Goal: Task Accomplishment & Management: Use online tool/utility

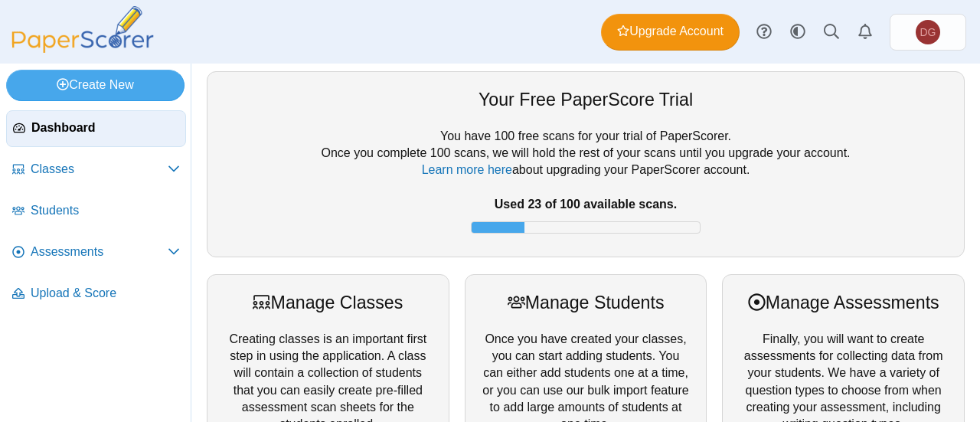
click at [77, 240] on link "Assessments" at bounding box center [96, 252] width 180 height 37
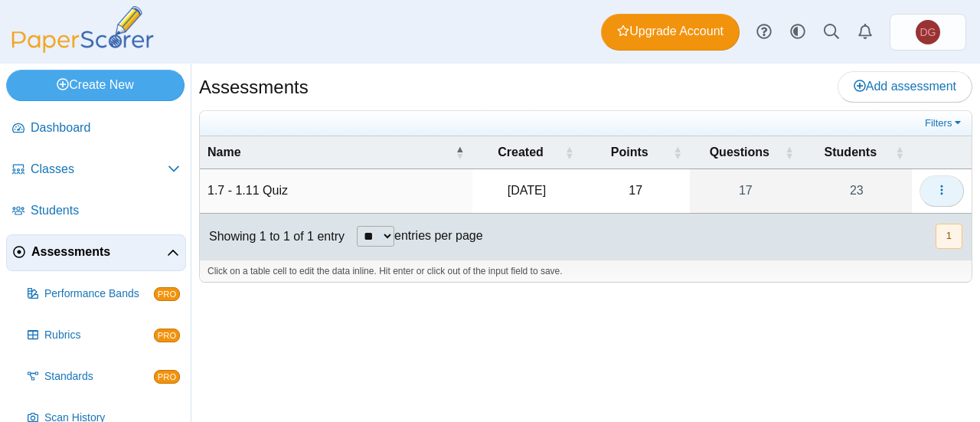
click at [951, 194] on button "button" at bounding box center [941, 190] width 44 height 31
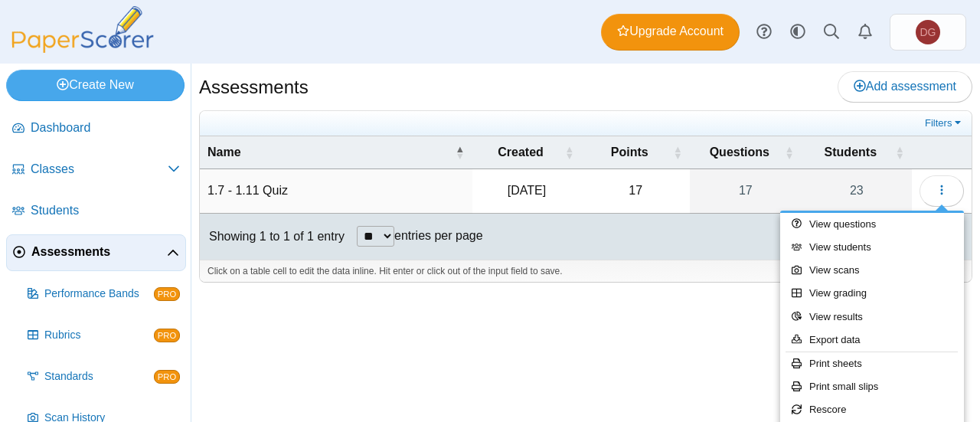
click at [691, 304] on div "Assessments Add assessment 17" at bounding box center [585, 243] width 789 height 358
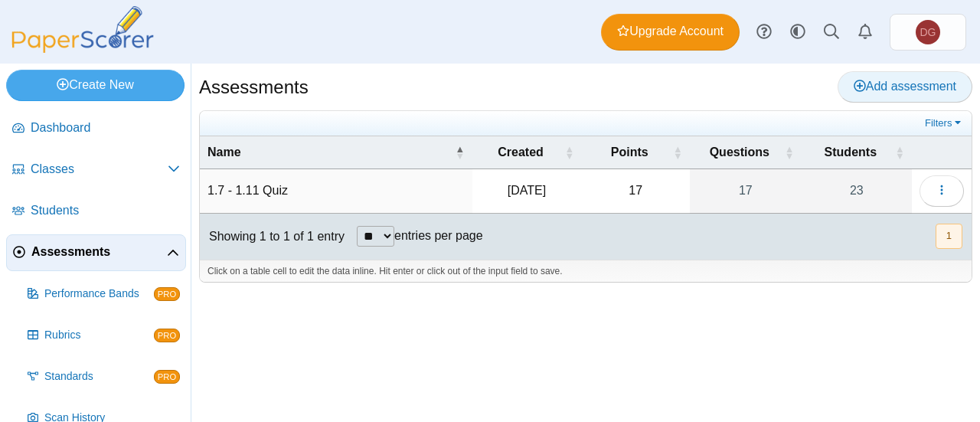
click at [882, 94] on link "Add assessment" at bounding box center [905, 86] width 135 height 31
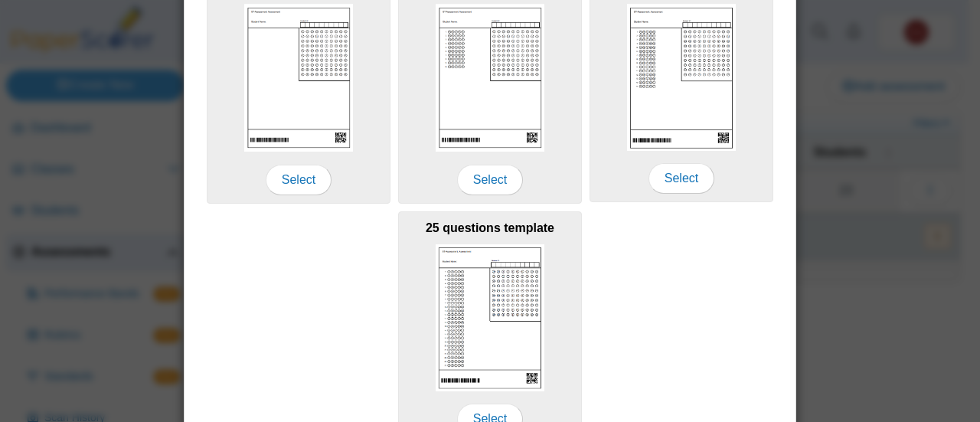
scroll to position [335, 0]
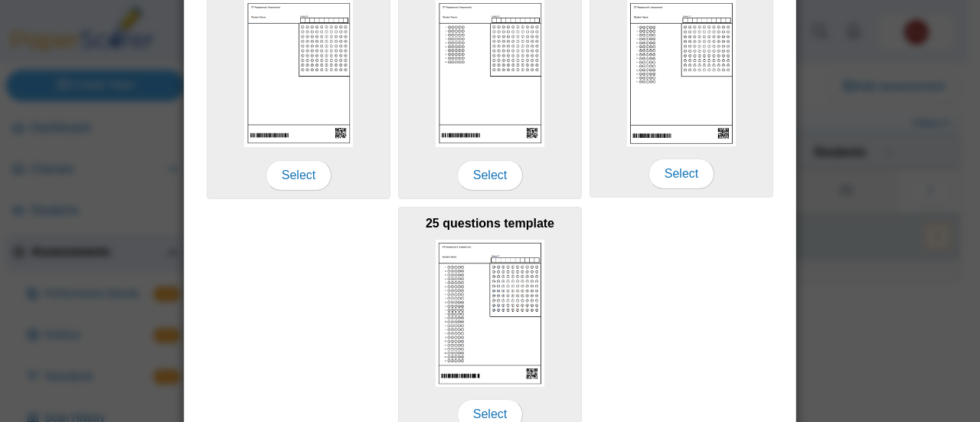
type input "**********"
click at [531, 365] on img at bounding box center [490, 313] width 109 height 147
click at [498, 417] on span "Select" at bounding box center [490, 414] width 66 height 31
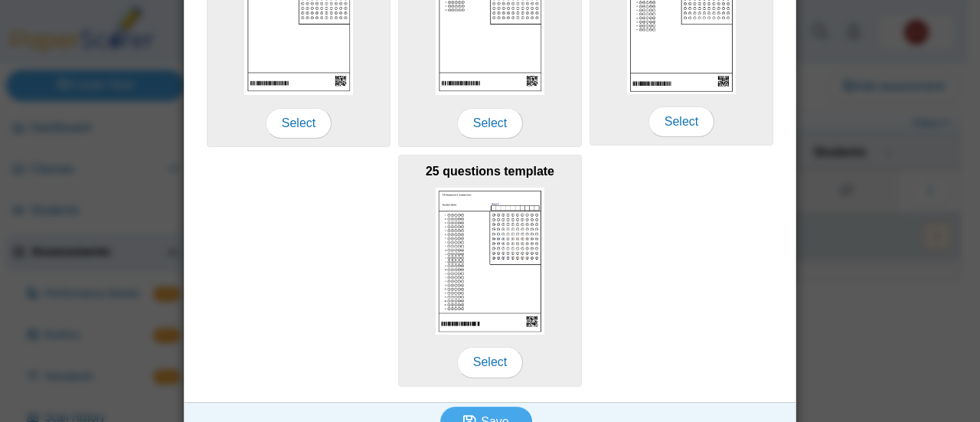
scroll to position [412, 0]
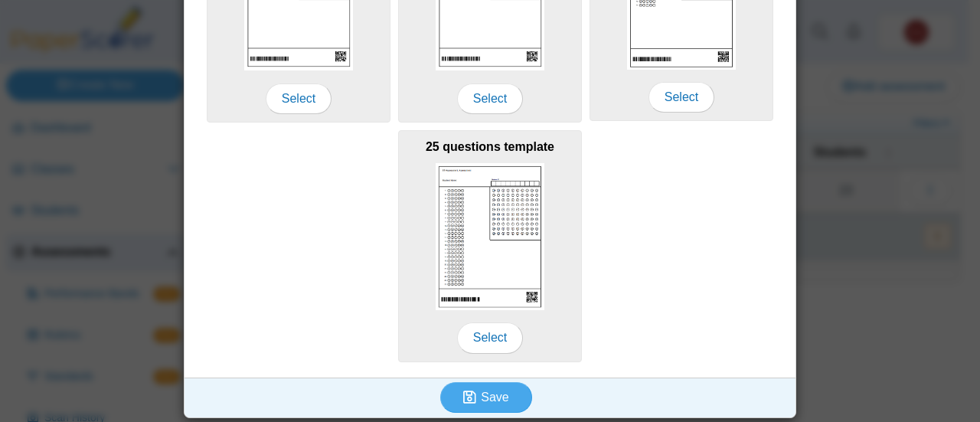
click at [498, 336] on span "Select" at bounding box center [490, 337] width 66 height 31
click at [496, 390] on span "Save" at bounding box center [495, 396] width 28 height 13
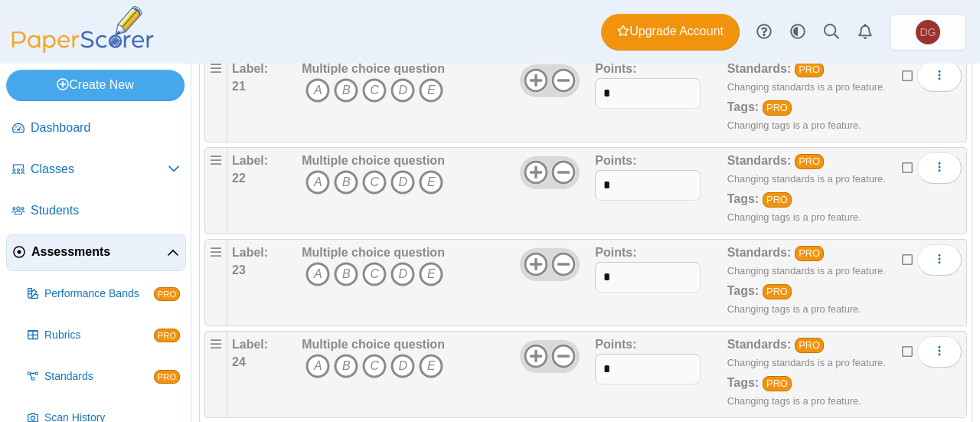
scroll to position [2197, 0]
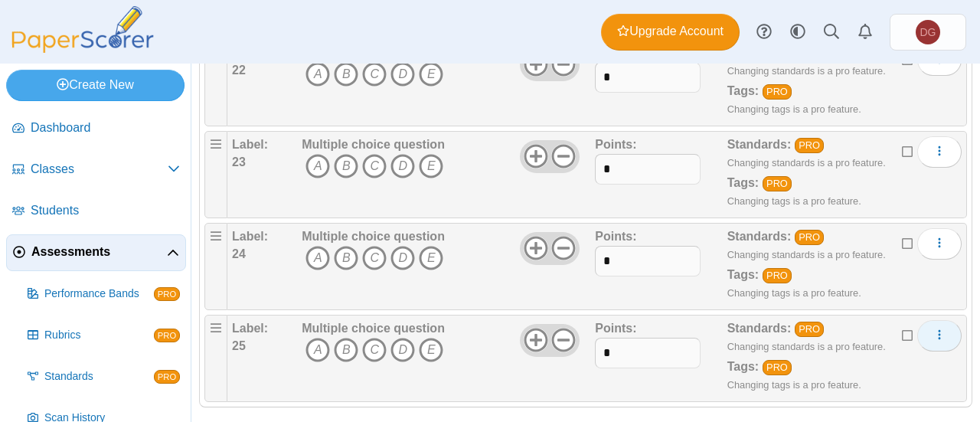
click at [933, 328] on icon "More options" at bounding box center [939, 334] width 12 height 12
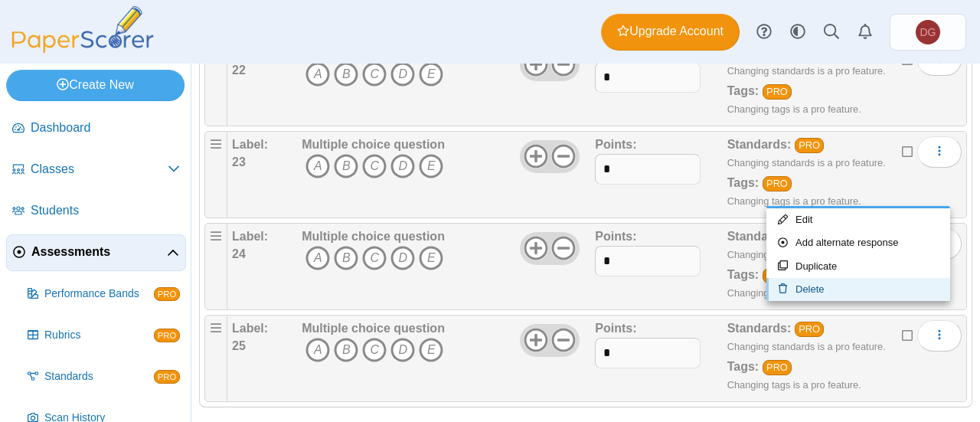
click at [899, 289] on link "Delete" at bounding box center [858, 289] width 184 height 23
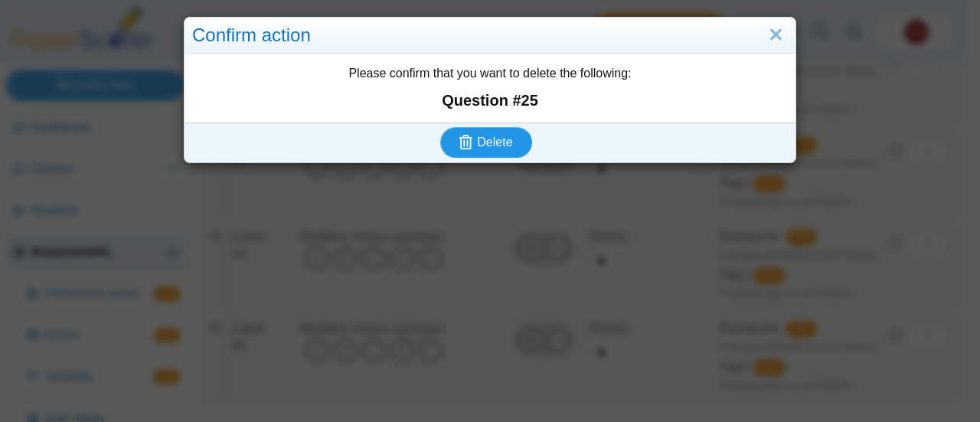
click at [498, 137] on span "Delete" at bounding box center [494, 142] width 35 height 13
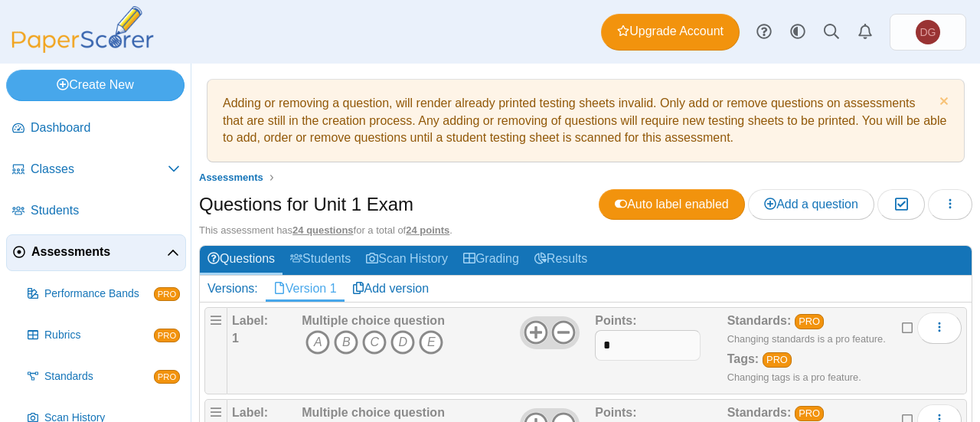
scroll to position [77, 0]
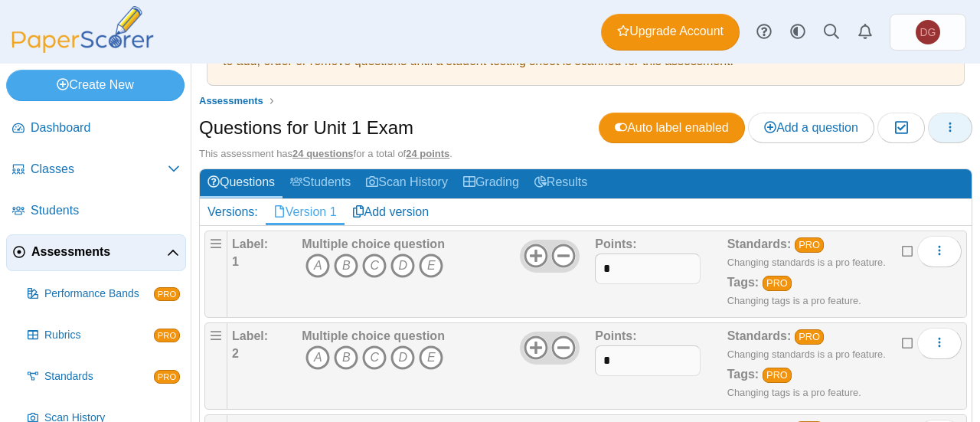
click at [951, 122] on button "button" at bounding box center [950, 128] width 44 height 31
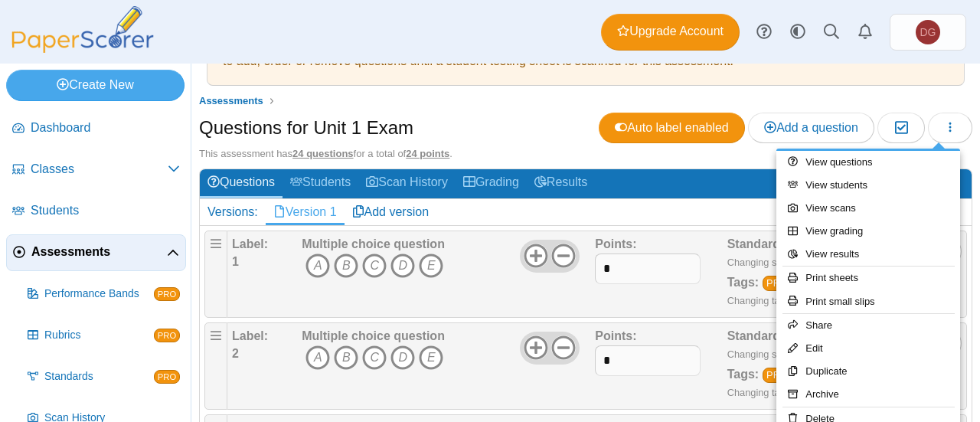
click at [536, 132] on div "Questions for Unit 1 Exam Auto label enabled Add a question Moderation 0" at bounding box center [585, 130] width 773 height 34
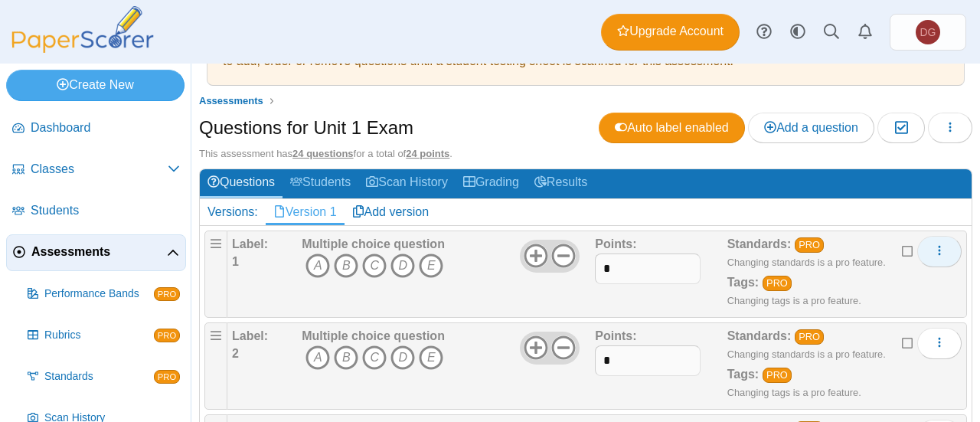
click at [937, 250] on button "More options" at bounding box center [939, 251] width 44 height 31
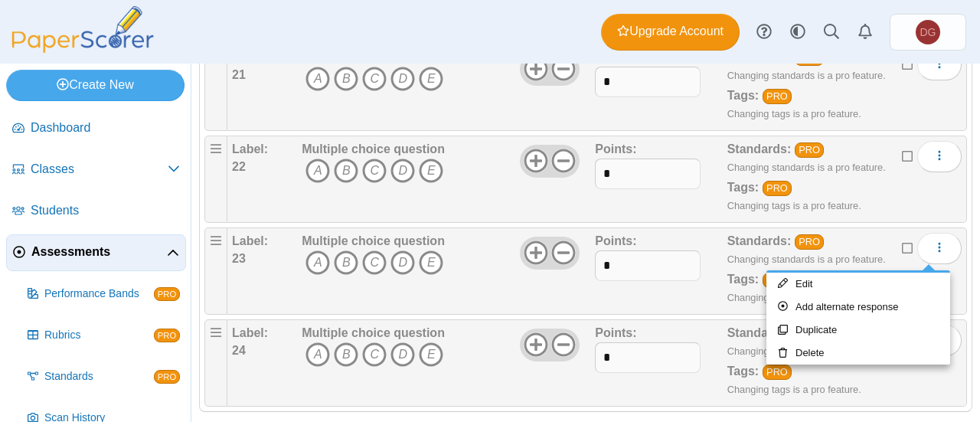
scroll to position [2106, 0]
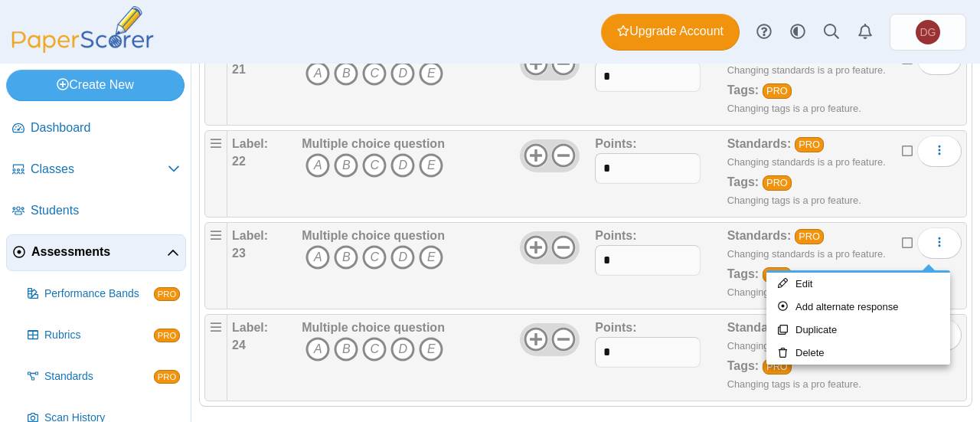
click at [905, 379] on div "Standards: PRO Changing standards is a pro feature. Tags: PRO Changing tags is …" at bounding box center [826, 357] width 198 height 77
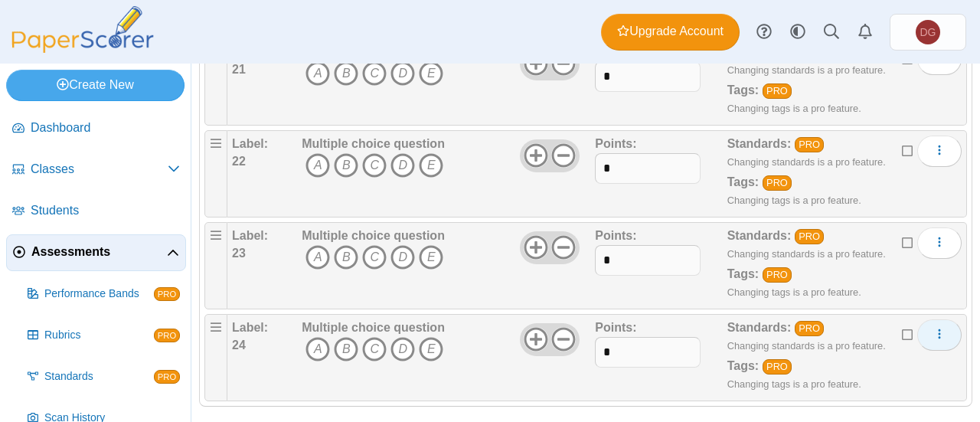
click at [933, 328] on icon "More options" at bounding box center [939, 334] width 12 height 12
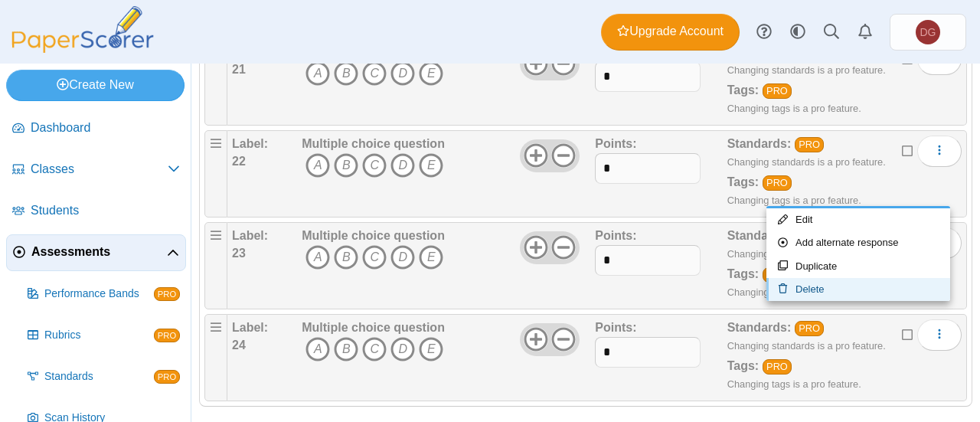
click at [864, 287] on link "Delete" at bounding box center [858, 289] width 184 height 23
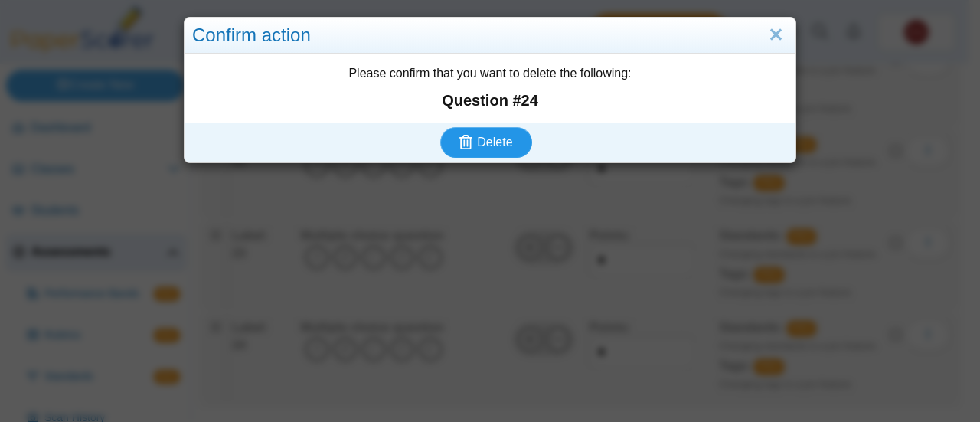
click at [467, 135] on icon "submit" at bounding box center [468, 142] width 18 height 17
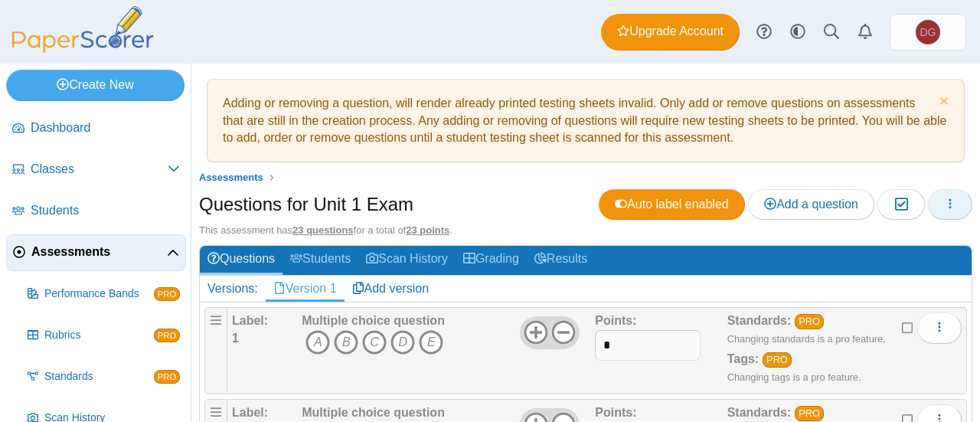
click at [949, 204] on button "button" at bounding box center [950, 204] width 44 height 31
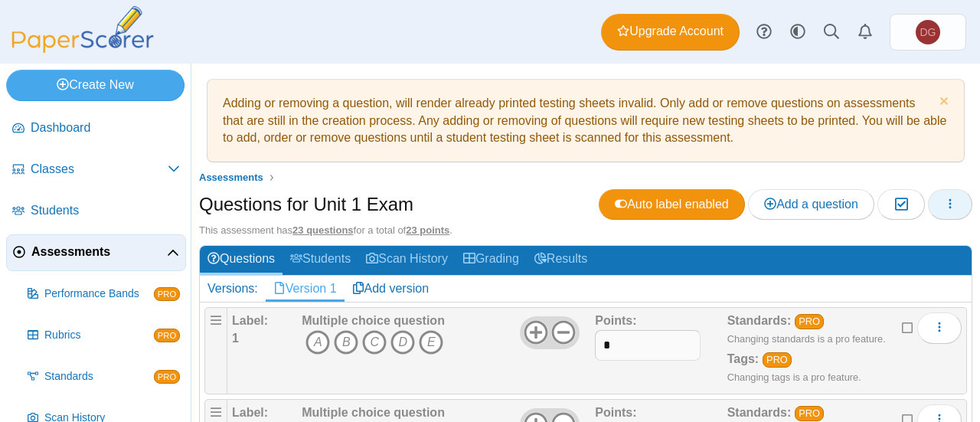
click at [949, 206] on use "button" at bounding box center [950, 204] width 2 height 10
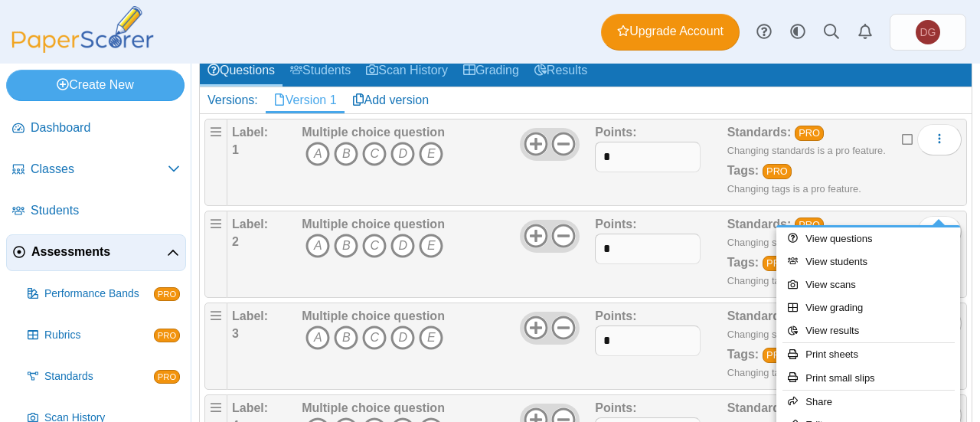
scroll to position [153, 0]
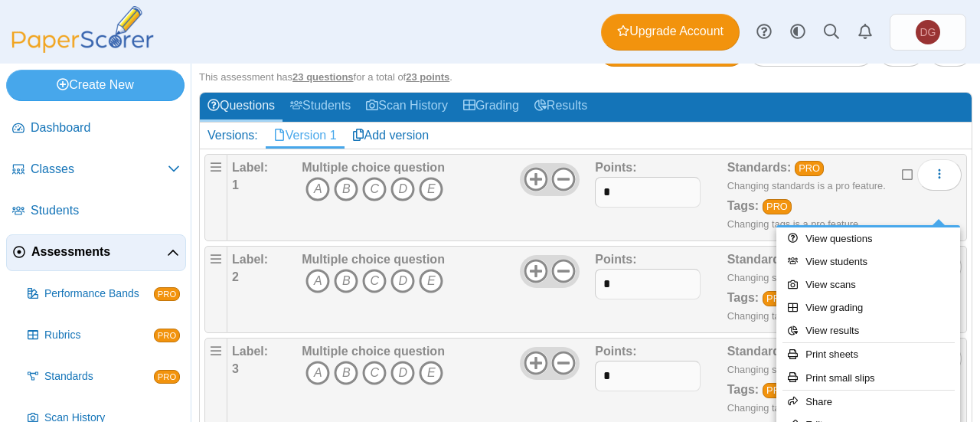
click at [942, 125] on h2 "Versions: Version 1 Add version" at bounding box center [586, 135] width 772 height 27
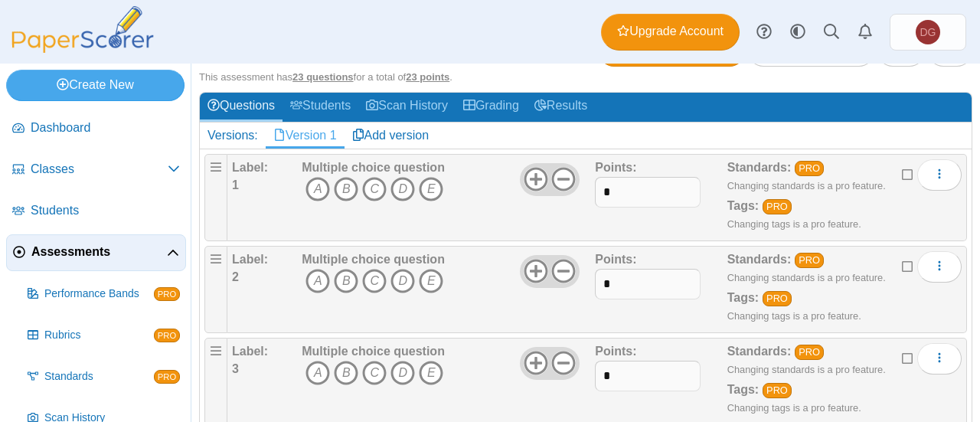
scroll to position [77, 0]
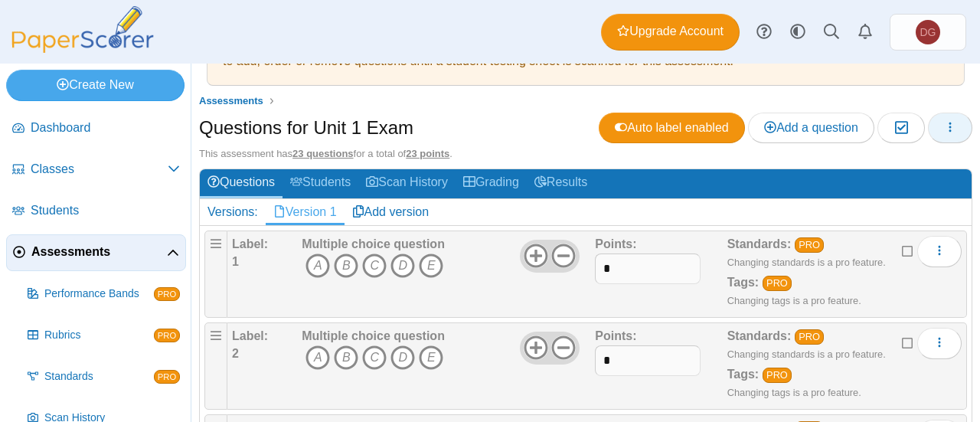
click at [944, 123] on icon "button" at bounding box center [950, 127] width 12 height 12
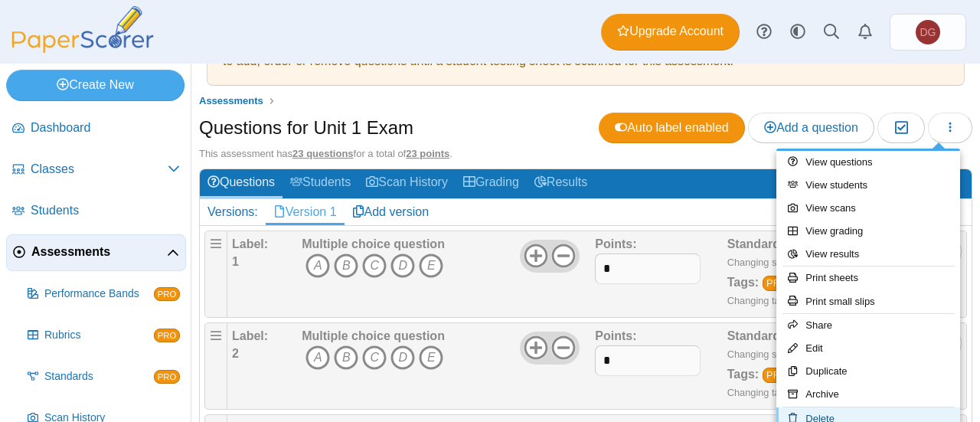
click at [867, 408] on link "Delete" at bounding box center [868, 418] width 184 height 23
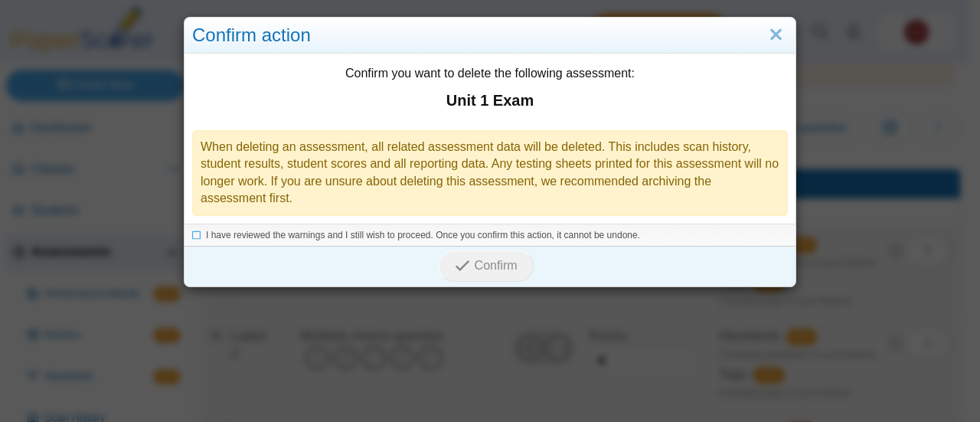
click at [193, 233] on icon at bounding box center [196, 233] width 9 height 8
click at [467, 265] on icon "submit" at bounding box center [464, 265] width 19 height 17
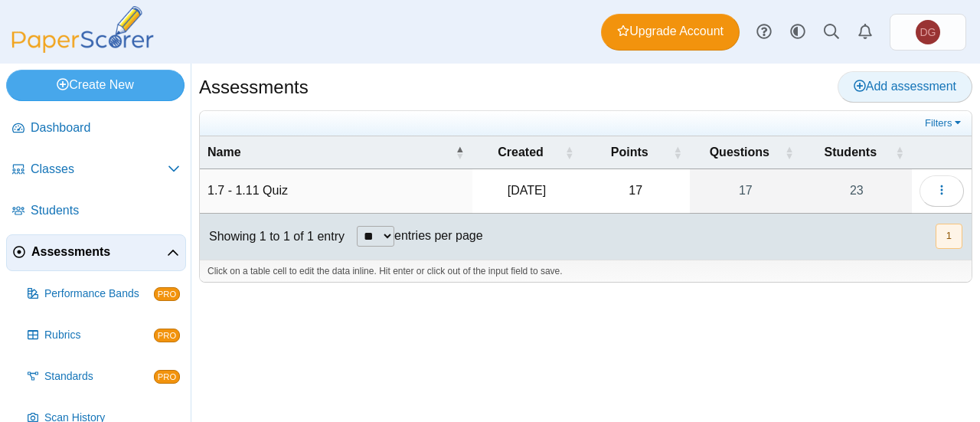
click at [957, 79] on link "Add assessment" at bounding box center [905, 86] width 135 height 31
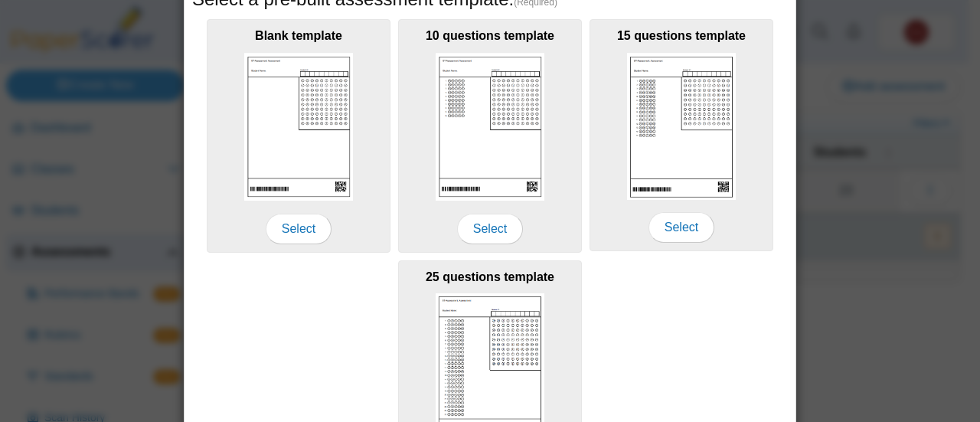
scroll to position [306, 0]
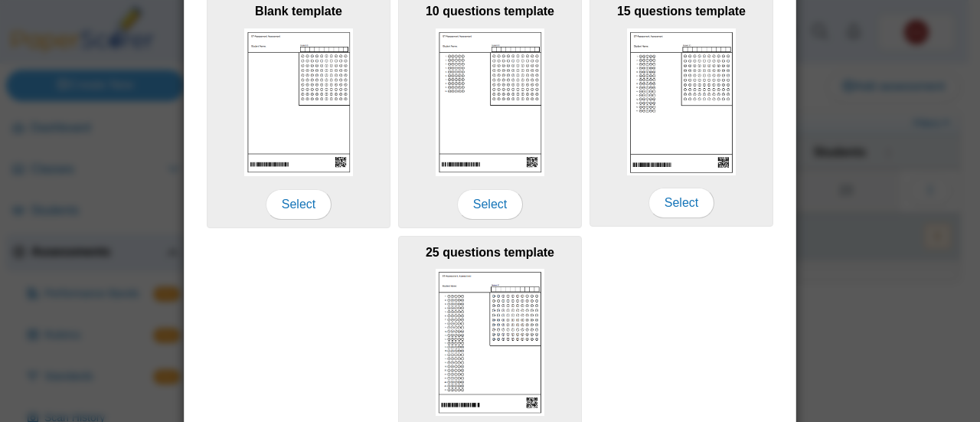
click at [307, 206] on span "Select" at bounding box center [299, 204] width 66 height 31
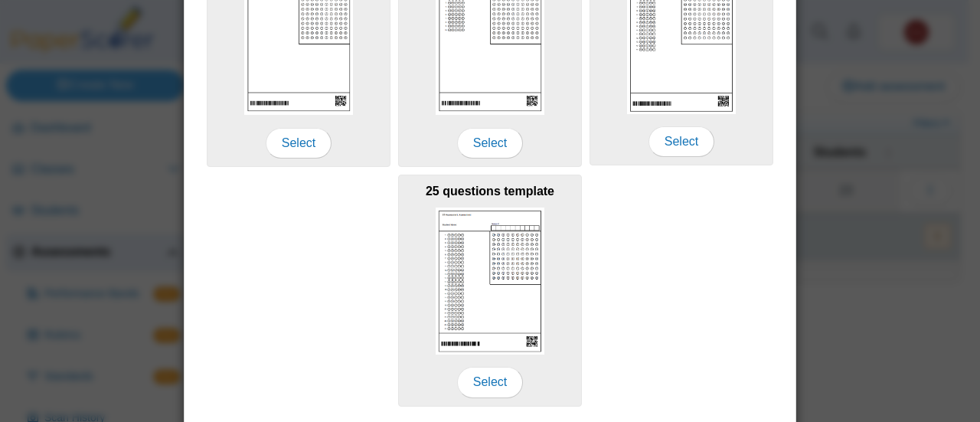
scroll to position [412, 0]
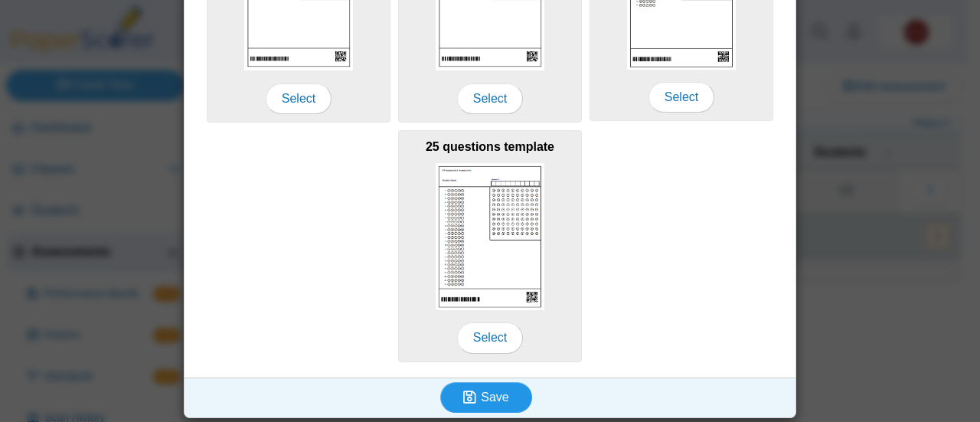
click at [501, 400] on span "Save" at bounding box center [495, 396] width 28 height 13
type input "**********"
click at [514, 390] on button "Save" at bounding box center [486, 397] width 92 height 31
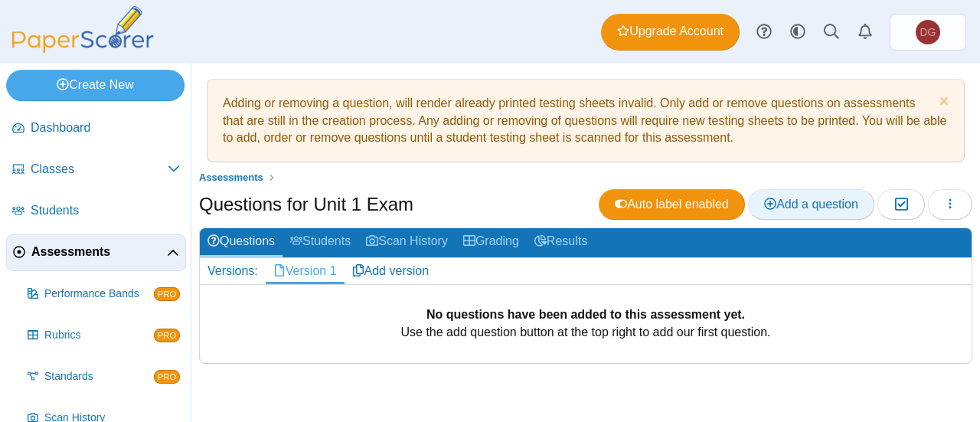
click at [846, 198] on span "Add a question" at bounding box center [811, 204] width 94 height 13
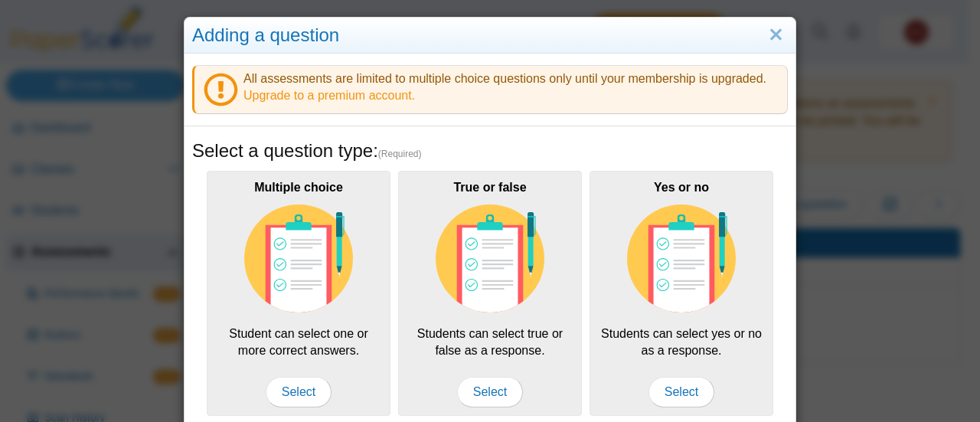
click at [278, 384] on span "Select" at bounding box center [299, 392] width 66 height 31
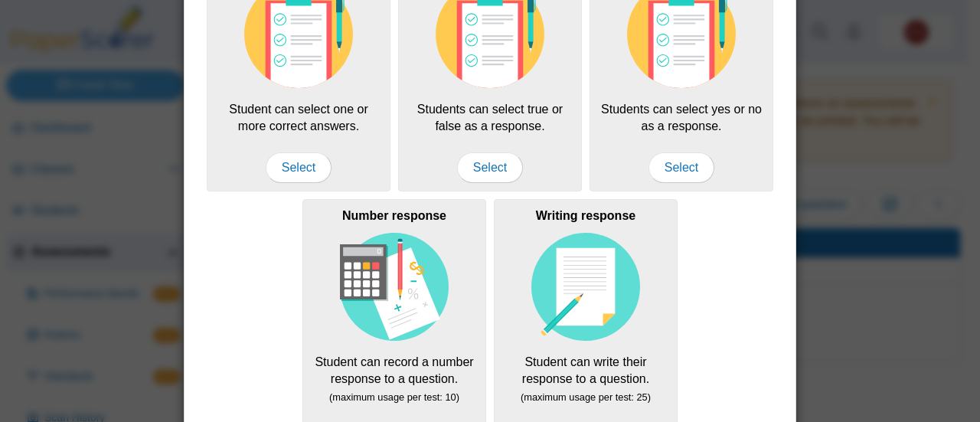
scroll to position [306, 0]
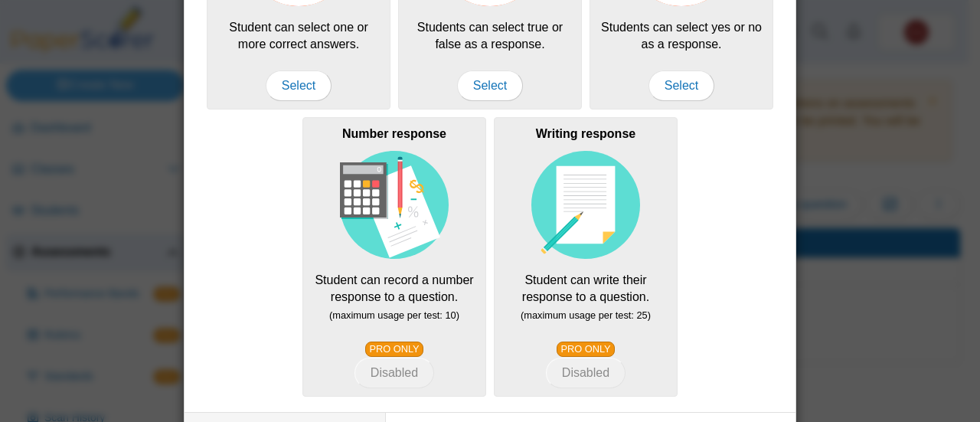
click at [302, 90] on span "Select" at bounding box center [299, 85] width 66 height 31
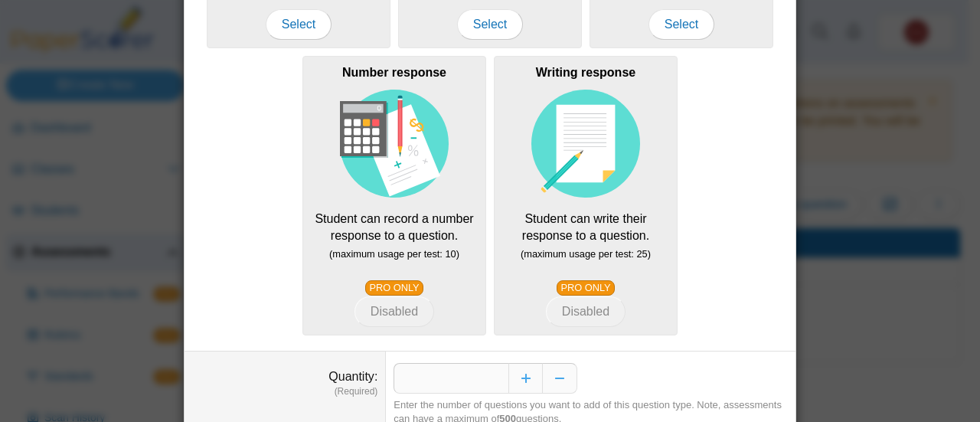
scroll to position [427, 0]
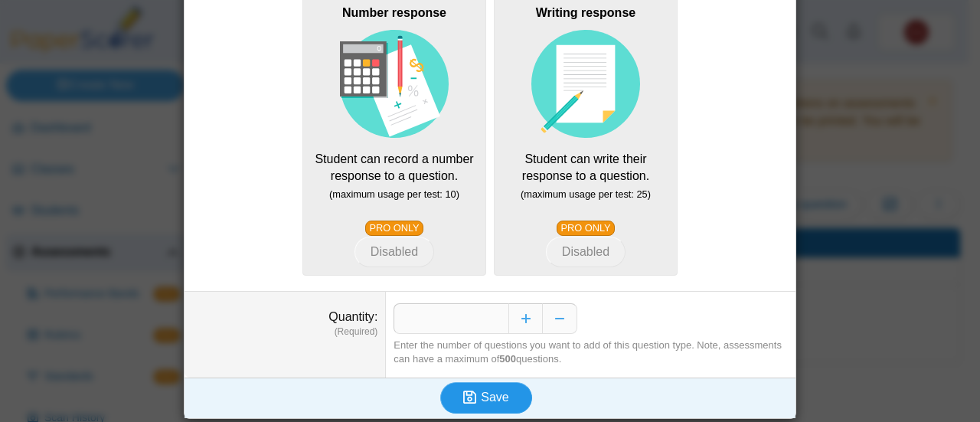
click at [498, 390] on span "Save" at bounding box center [495, 396] width 28 height 13
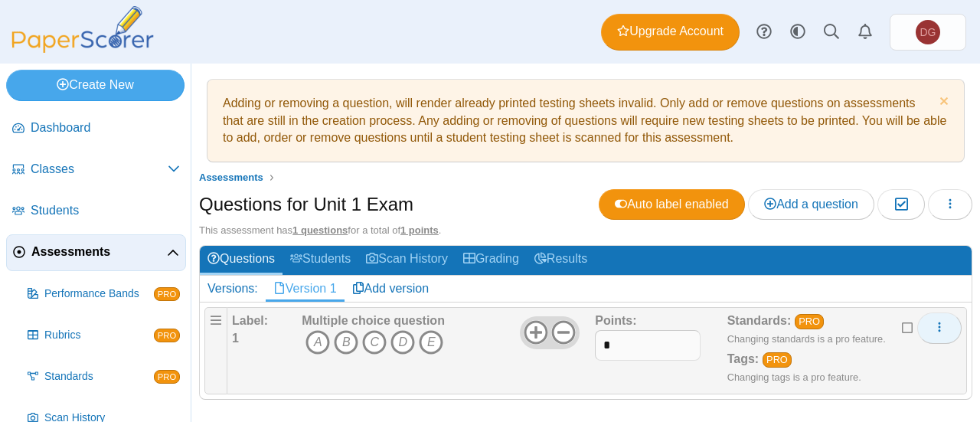
click at [931, 315] on button "More options" at bounding box center [939, 327] width 44 height 31
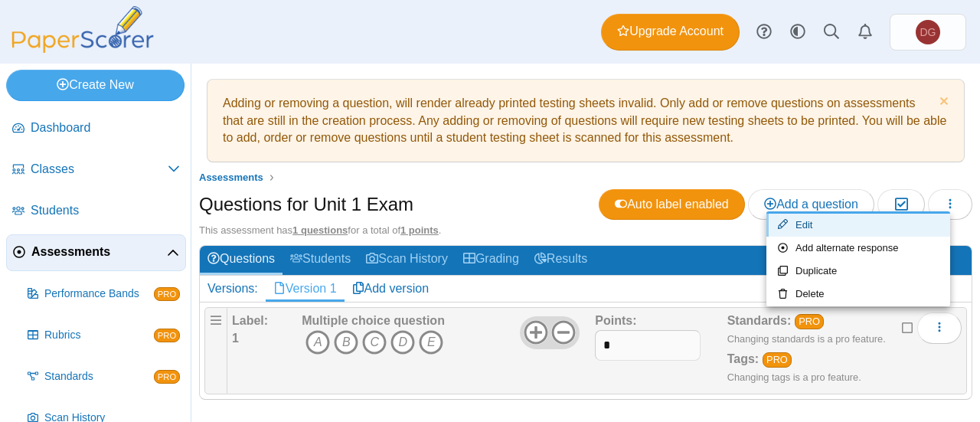
click at [853, 220] on link "Edit" at bounding box center [858, 225] width 184 height 23
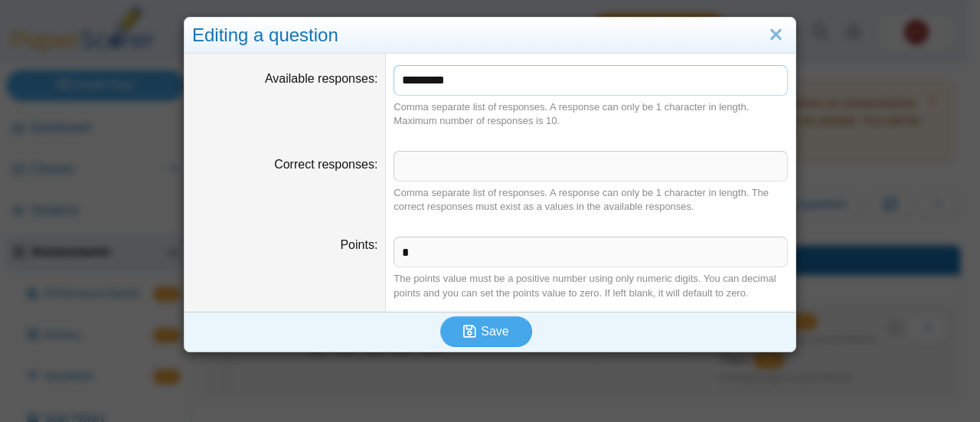
click at [452, 73] on input "*********" at bounding box center [590, 80] width 394 height 31
type input "*******"
click at [503, 331] on button "Save" at bounding box center [486, 331] width 92 height 31
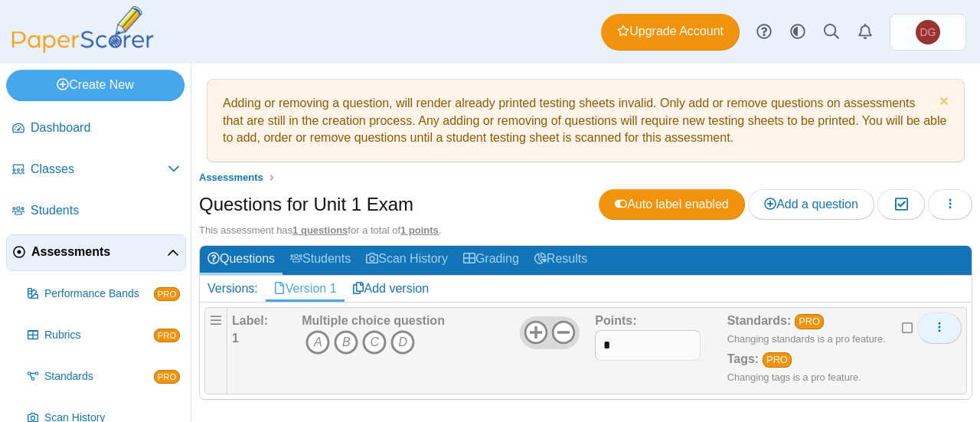
click at [936, 327] on button "More options" at bounding box center [939, 327] width 44 height 31
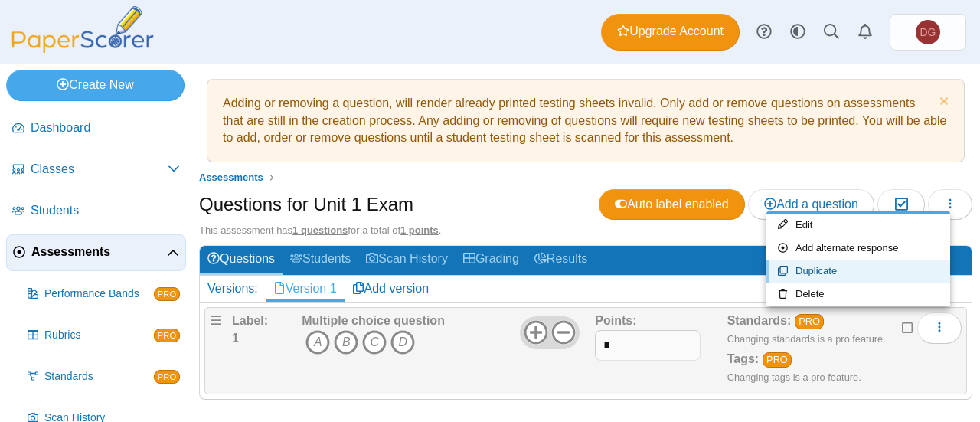
click at [862, 269] on link "Duplicate" at bounding box center [858, 271] width 184 height 23
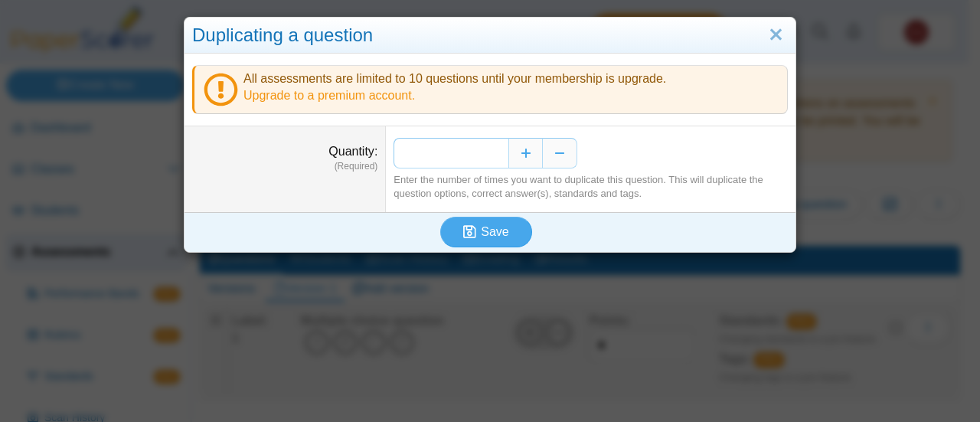
click at [495, 151] on input "*" at bounding box center [450, 153] width 115 height 31
type input "**"
click at [499, 237] on span "Save" at bounding box center [495, 231] width 28 height 13
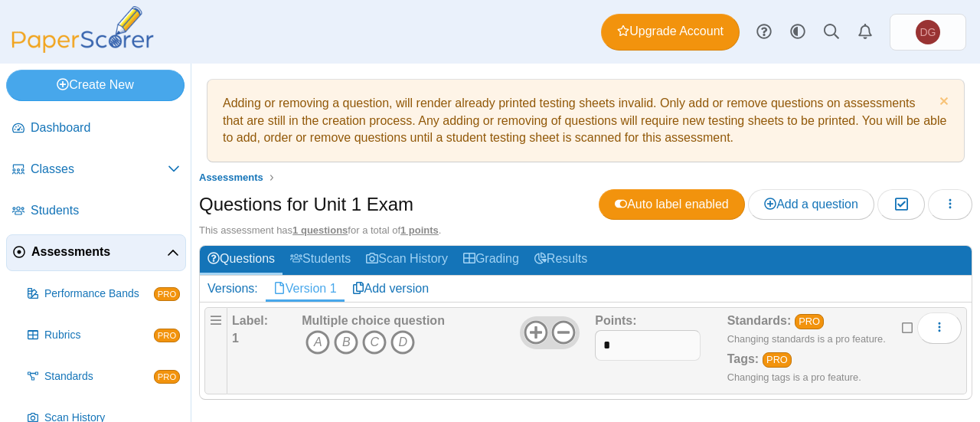
scroll to position [5, 0]
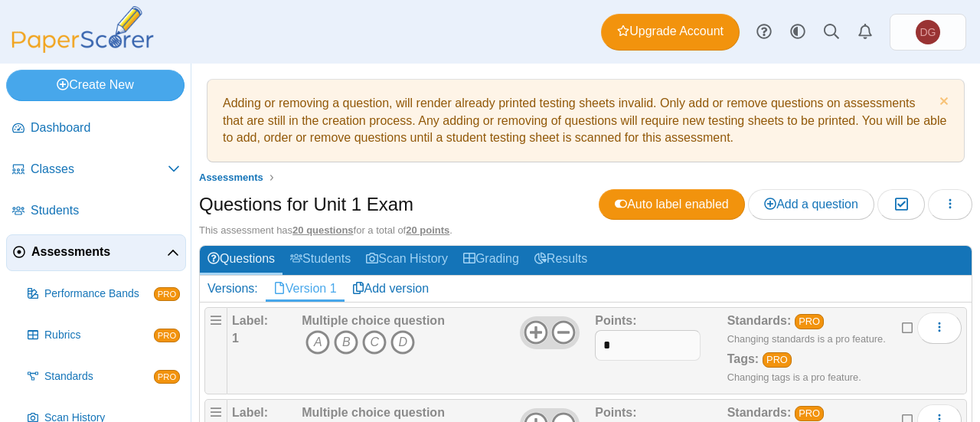
scroll to position [77, 0]
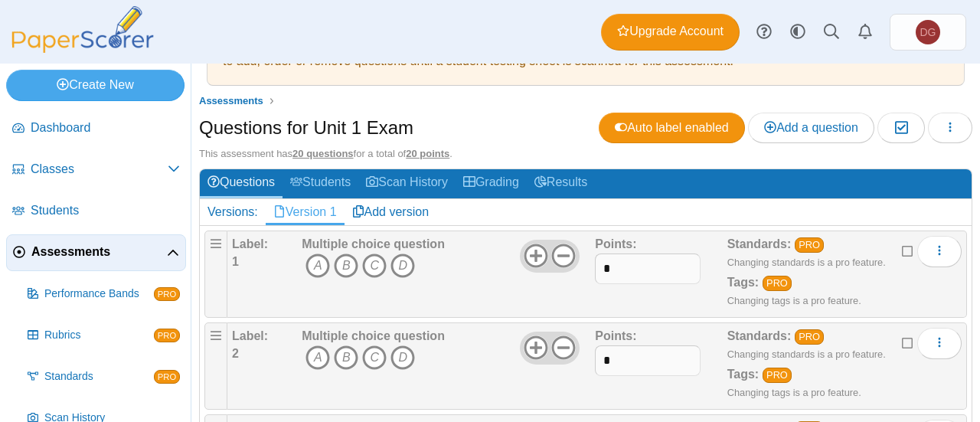
click at [345, 261] on icon "B" at bounding box center [346, 265] width 24 height 24
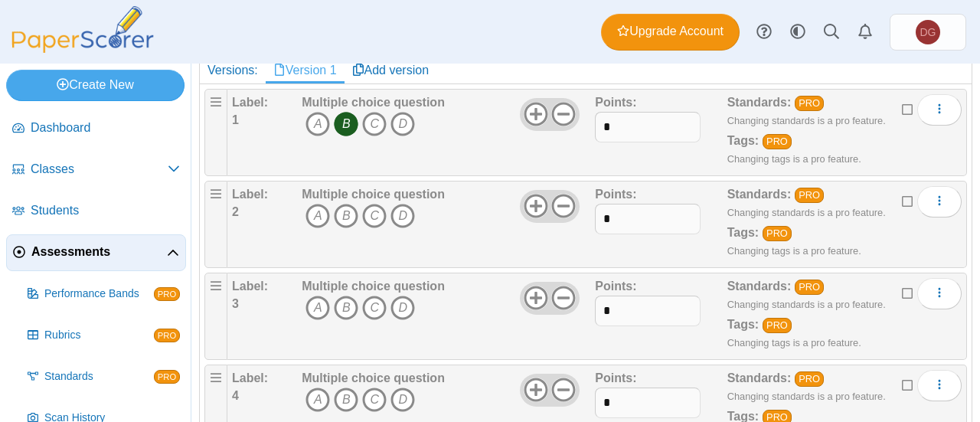
scroll to position [230, 0]
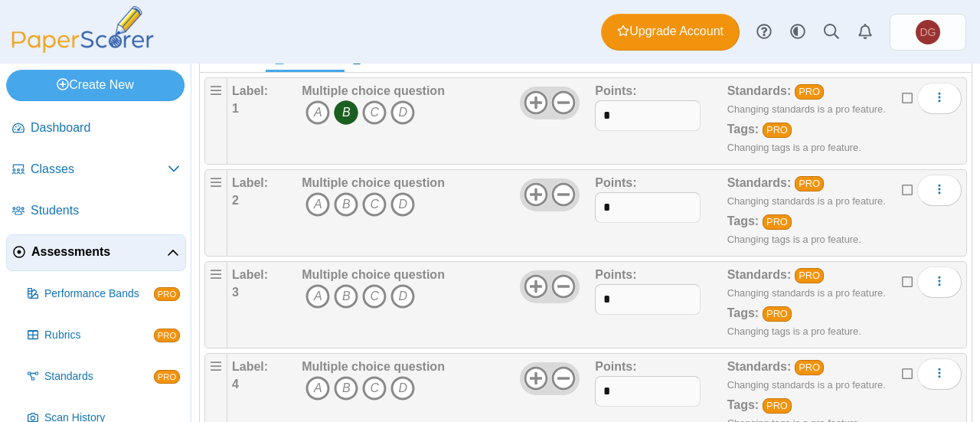
click at [316, 203] on icon "A" at bounding box center [317, 204] width 24 height 24
click at [407, 292] on icon "D" at bounding box center [402, 296] width 24 height 24
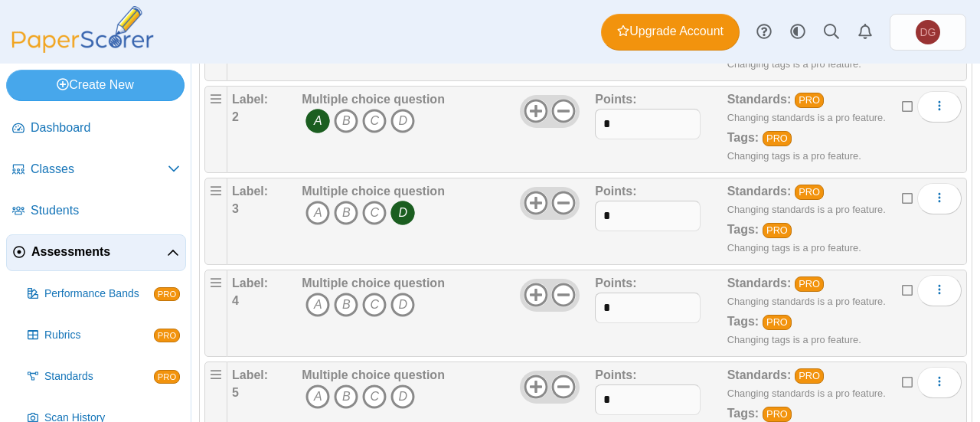
scroll to position [383, 0]
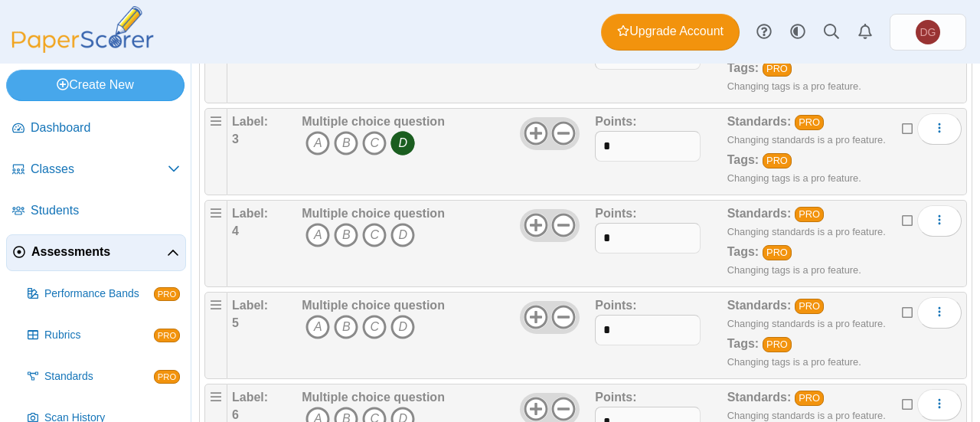
click at [373, 240] on icon "C" at bounding box center [374, 235] width 24 height 24
click at [410, 322] on icon "D" at bounding box center [402, 327] width 24 height 24
click at [323, 410] on icon "A" at bounding box center [317, 419] width 24 height 24
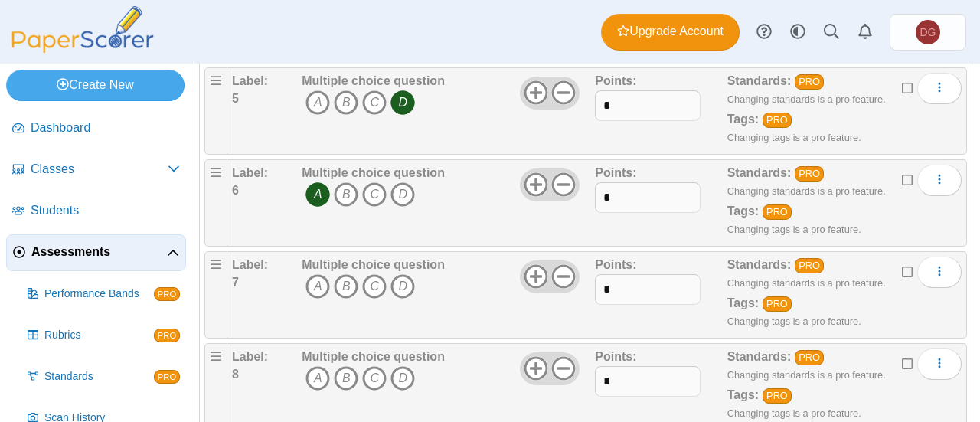
scroll to position [612, 0]
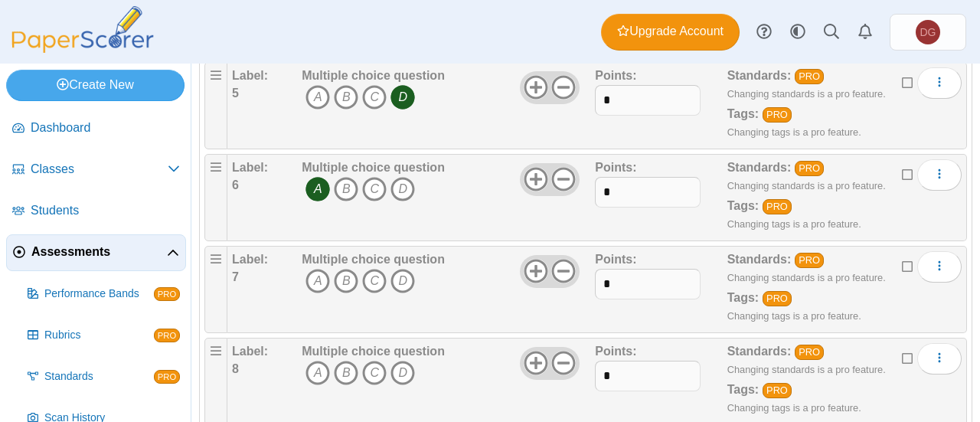
click at [374, 278] on icon "C" at bounding box center [374, 281] width 24 height 24
click at [377, 364] on icon "C" at bounding box center [374, 373] width 24 height 24
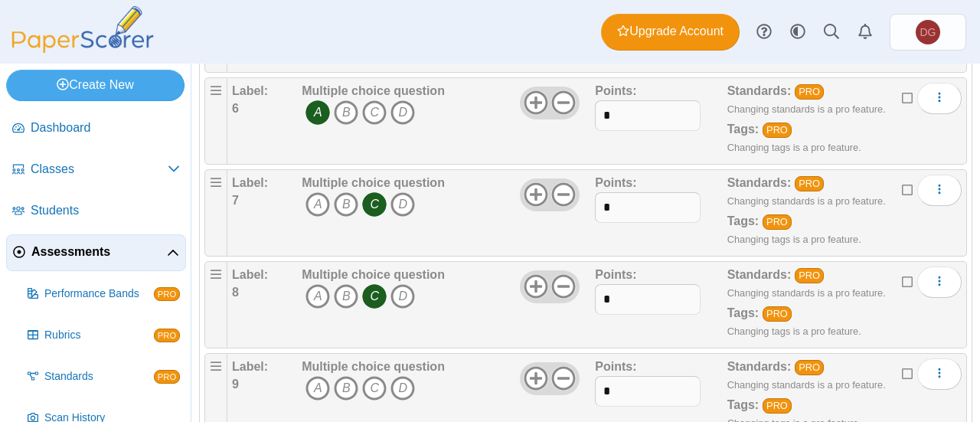
click at [371, 376] on icon "C" at bounding box center [374, 388] width 24 height 24
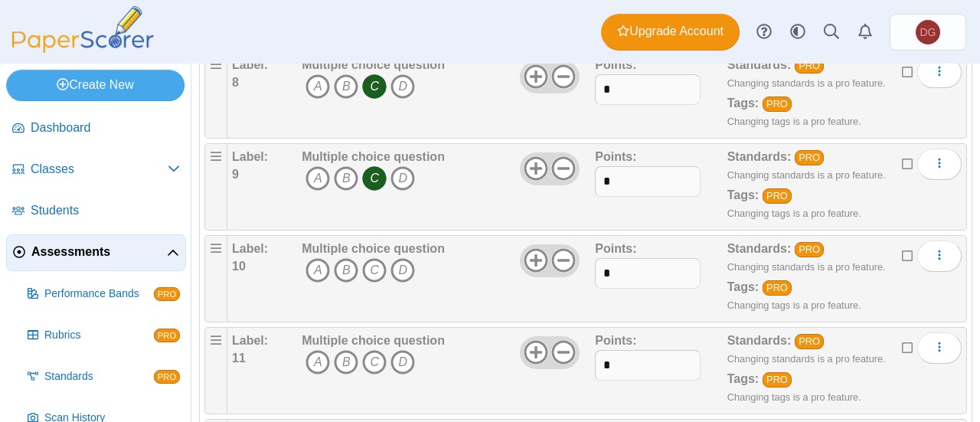
scroll to position [919, 0]
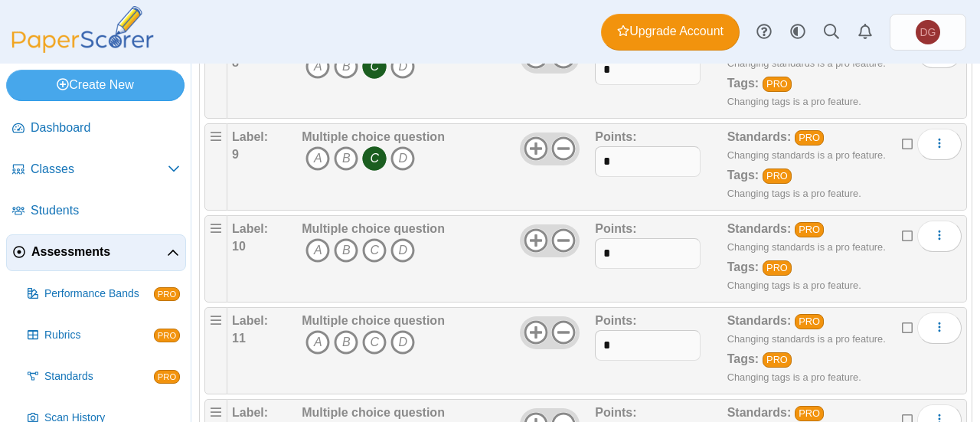
click at [371, 238] on icon "C" at bounding box center [374, 250] width 24 height 24
click at [344, 343] on icon "B" at bounding box center [346, 342] width 24 height 24
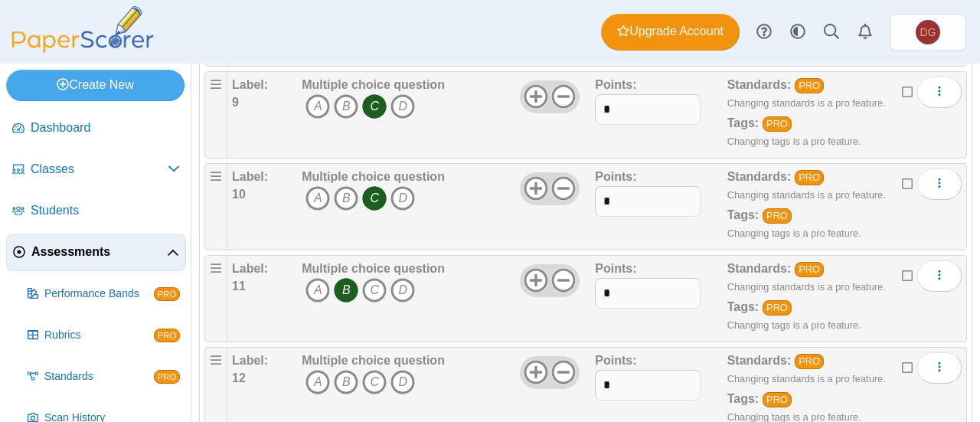
scroll to position [995, 0]
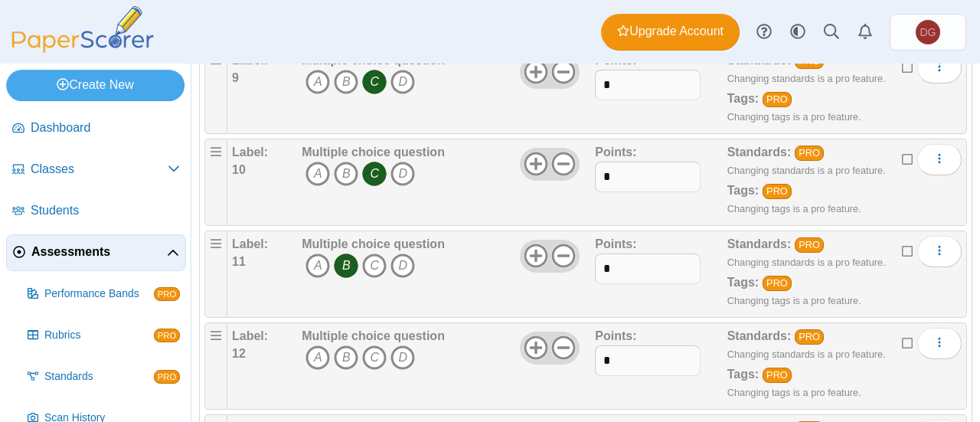
click at [401, 355] on icon "D" at bounding box center [402, 357] width 24 height 24
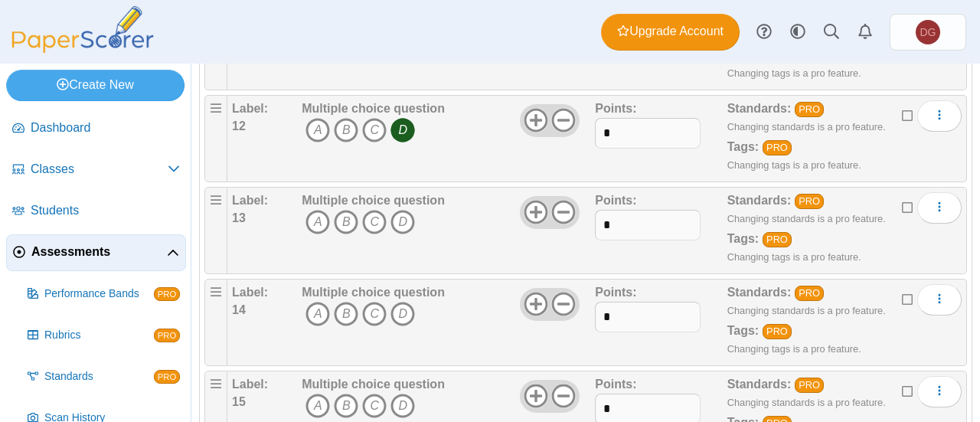
scroll to position [1225, 0]
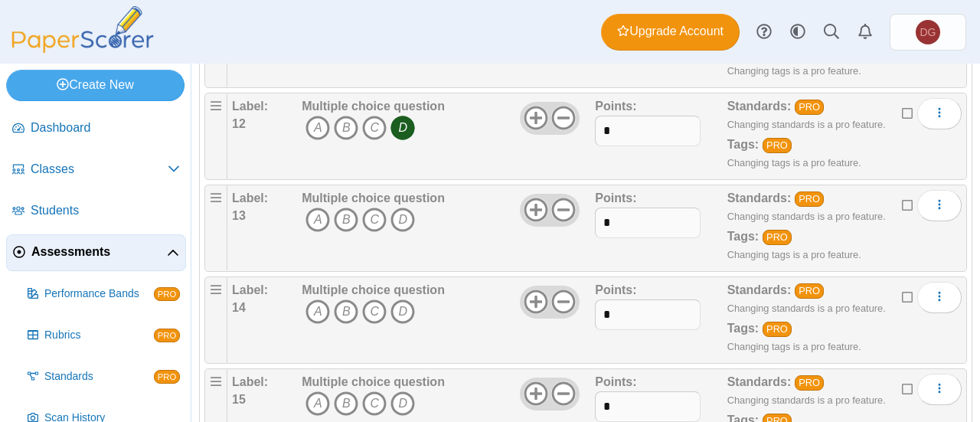
click at [367, 207] on icon "C" at bounding box center [374, 219] width 24 height 24
click at [372, 299] on icon "C" at bounding box center [374, 311] width 24 height 24
click at [406, 391] on icon "D" at bounding box center [402, 403] width 24 height 24
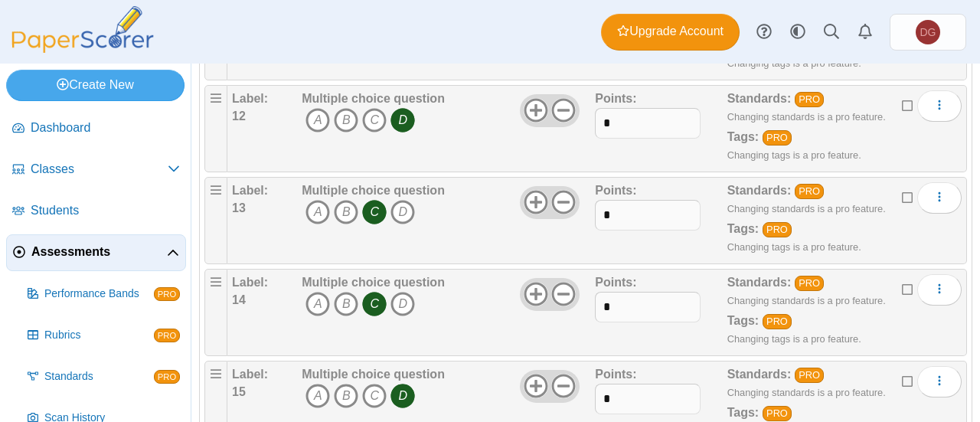
scroll to position [1301, 0]
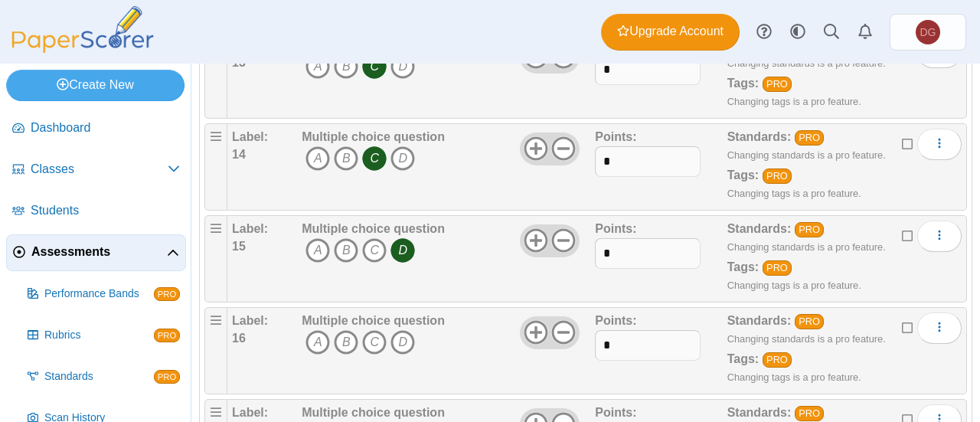
click at [408, 336] on icon "D" at bounding box center [402, 342] width 24 height 24
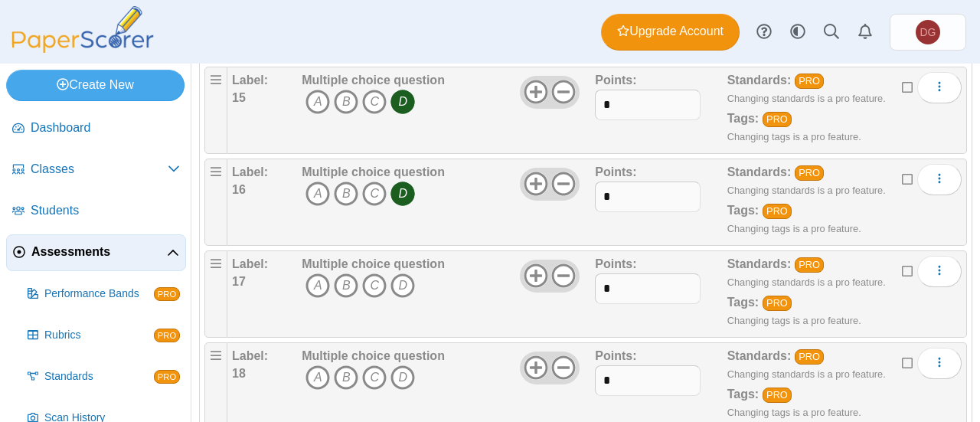
scroll to position [1531, 0]
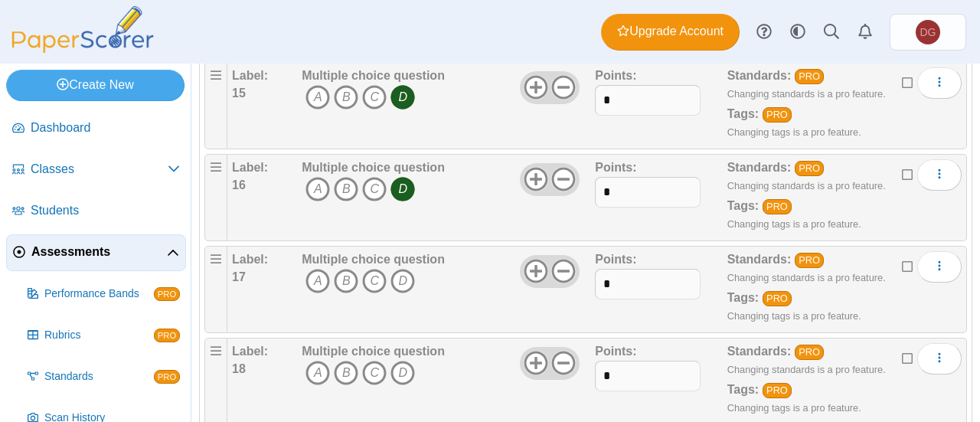
click at [342, 270] on icon "B" at bounding box center [346, 281] width 24 height 24
click at [375, 364] on icon "C" at bounding box center [374, 373] width 24 height 24
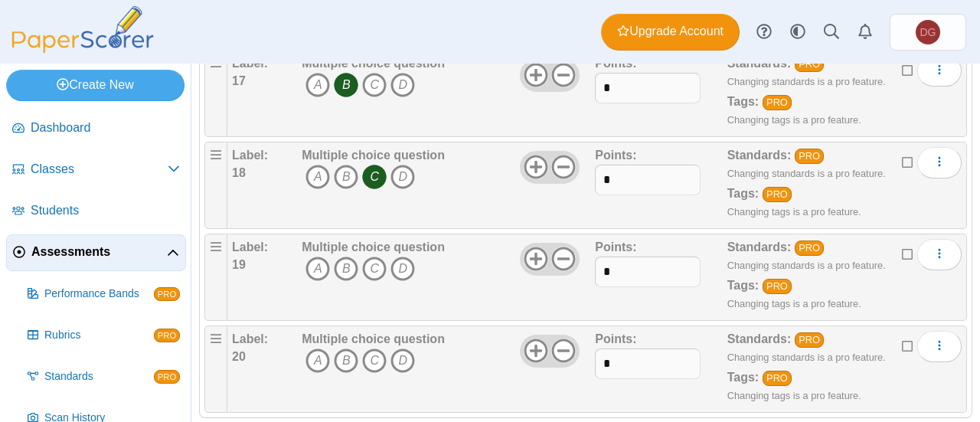
scroll to position [1741, 0]
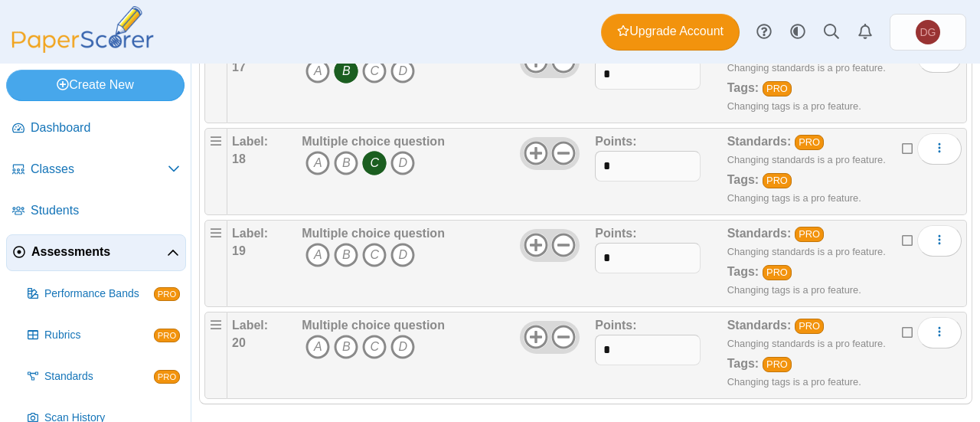
click at [377, 243] on icon "C" at bounding box center [374, 255] width 24 height 24
click at [341, 335] on icon "B" at bounding box center [346, 347] width 24 height 24
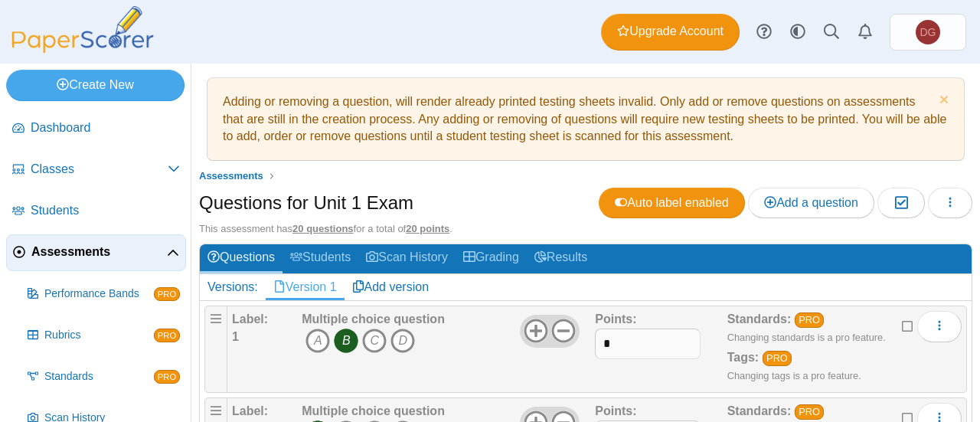
scroll to position [0, 0]
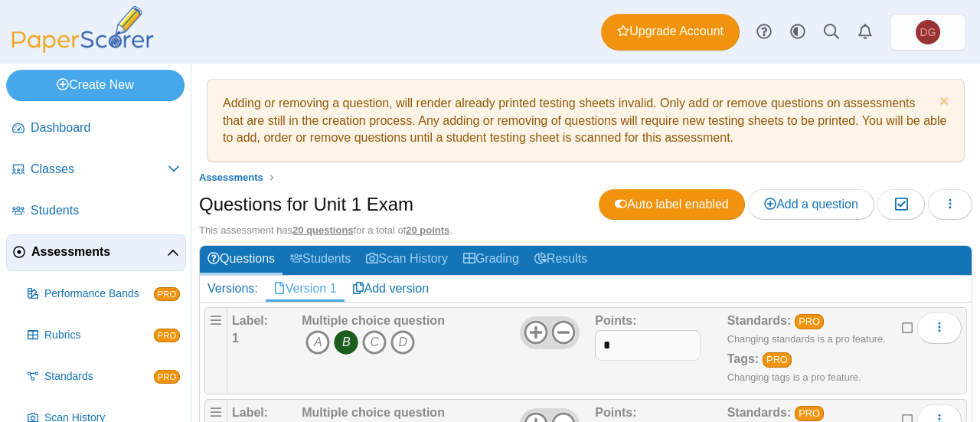
click at [247, 172] on span "Assessments" at bounding box center [231, 176] width 64 height 11
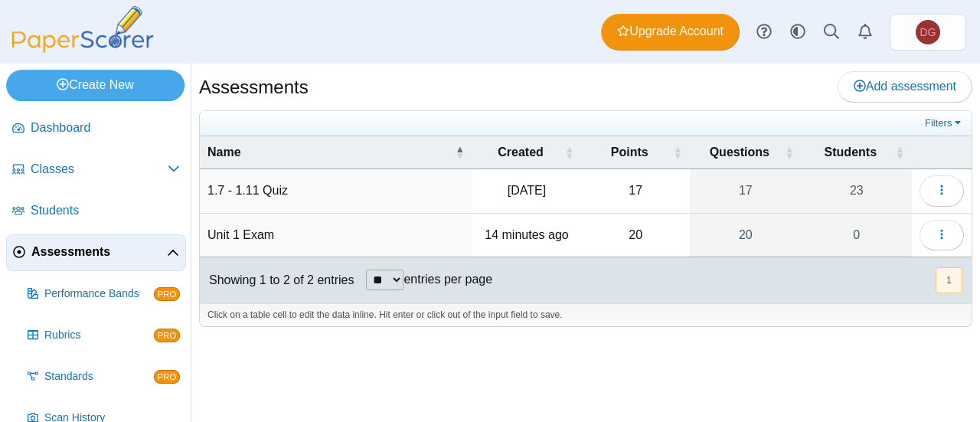
click at [136, 176] on span "Classes" at bounding box center [99, 169] width 137 height 17
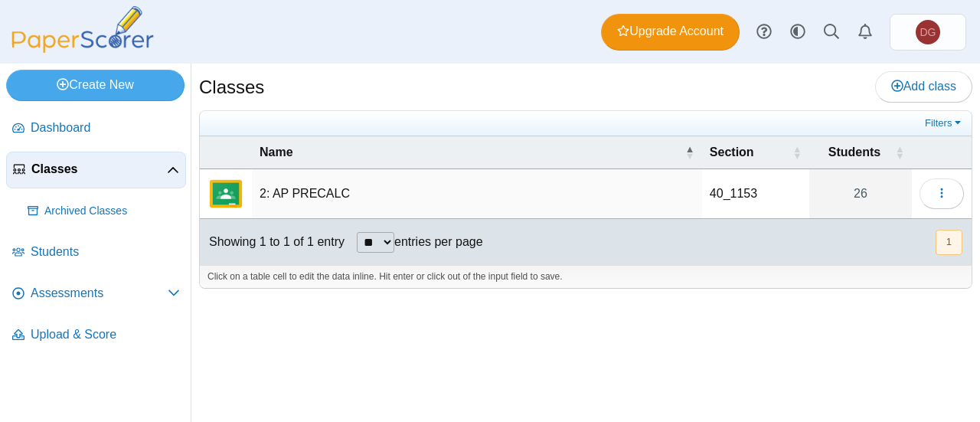
click at [307, 194] on td "2: AP PRECALC" at bounding box center [477, 194] width 450 height 50
click at [960, 189] on button "button" at bounding box center [941, 193] width 44 height 31
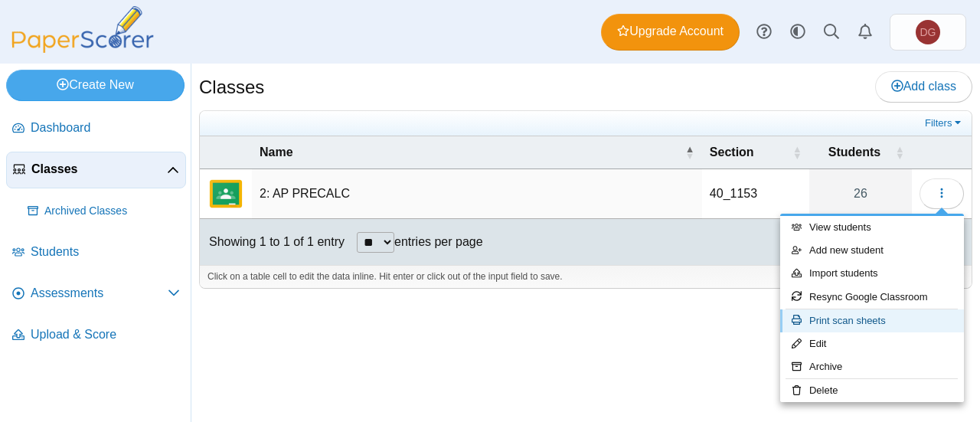
click at [850, 324] on link "Print scan sheets" at bounding box center [872, 320] width 184 height 23
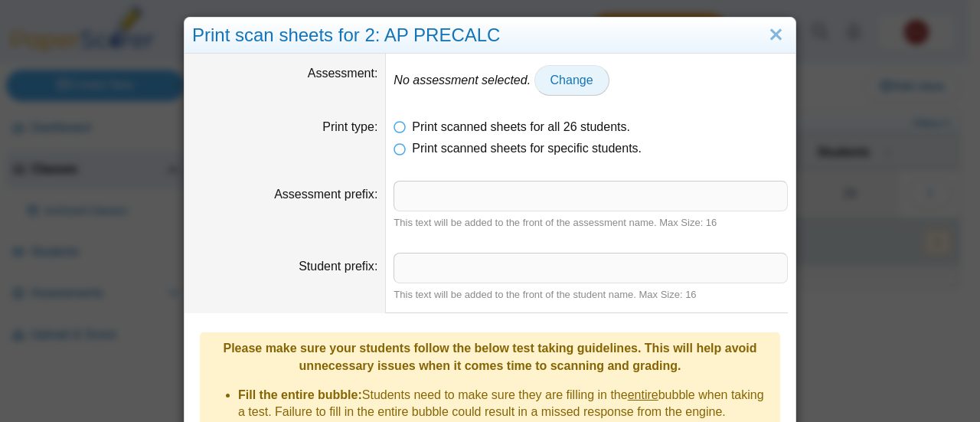
click at [566, 77] on span "Change" at bounding box center [571, 79] width 43 height 13
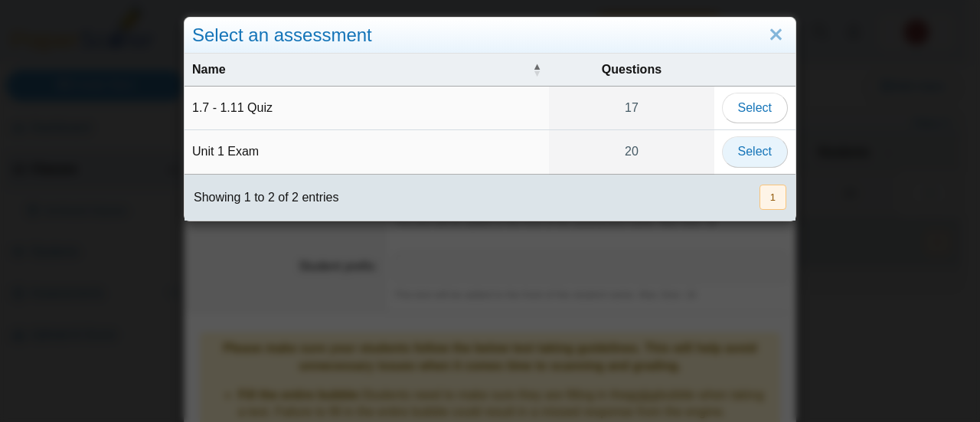
click at [762, 152] on span "Select" at bounding box center [755, 151] width 34 height 13
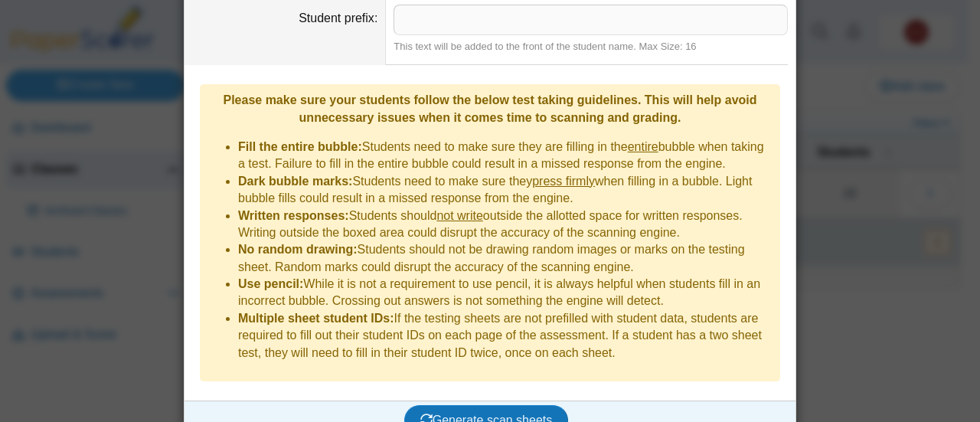
scroll to position [248, 0]
click at [504, 405] on button "Generate scan sheets" at bounding box center [486, 420] width 165 height 31
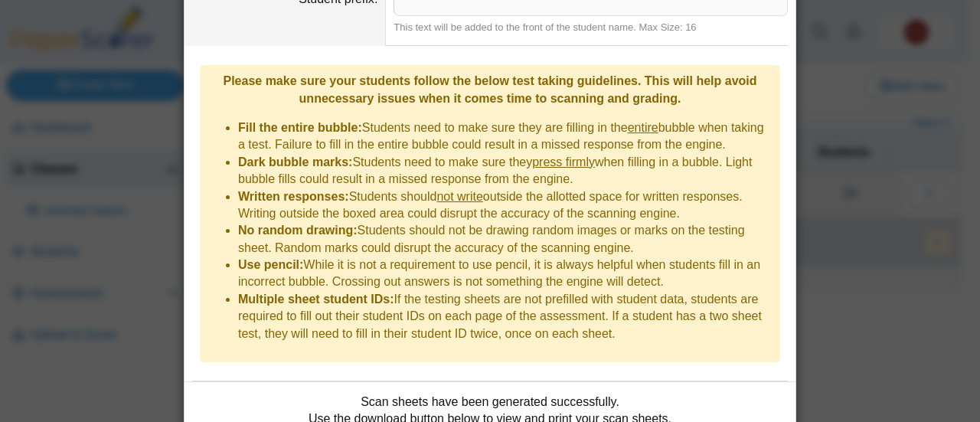
scroll to position [336, 0]
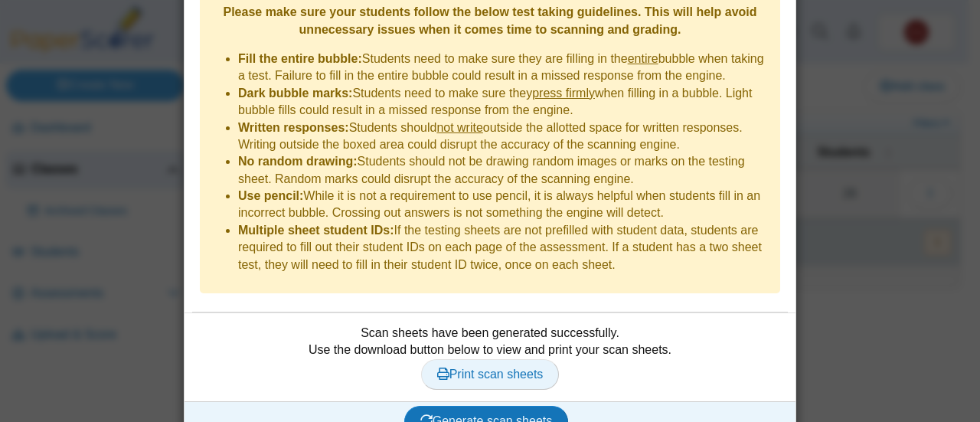
click at [533, 359] on link "Print scan sheets" at bounding box center [490, 374] width 139 height 31
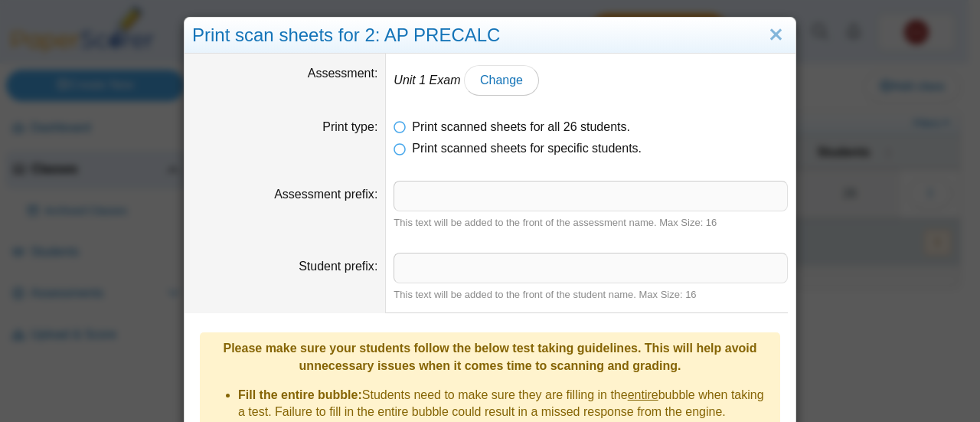
click at [770, 22] on link "Close" at bounding box center [776, 35] width 24 height 26
